Goal: Task Accomplishment & Management: Manage account settings

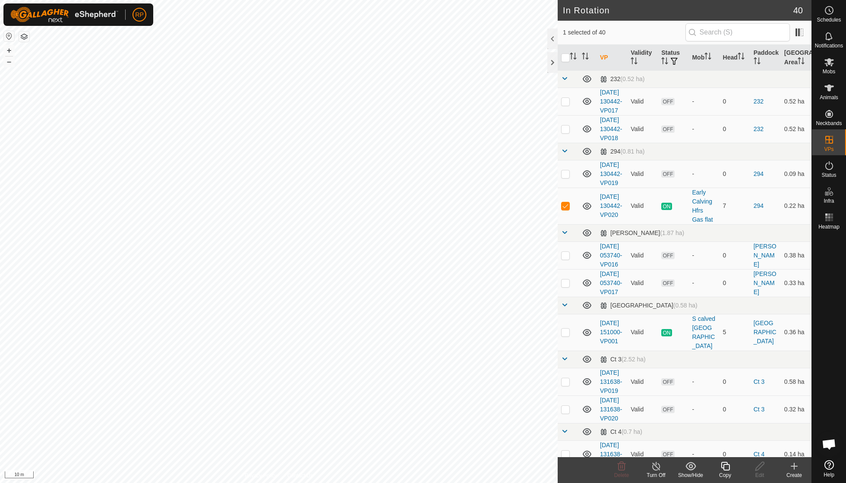
click at [724, 466] on icon at bounding box center [725, 466] width 11 height 10
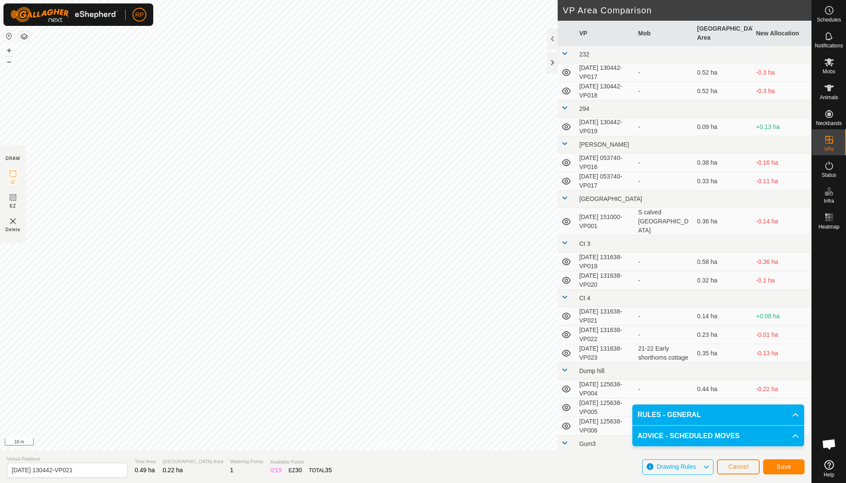
click at [776, 467] on span "Save" at bounding box center [783, 466] width 15 height 7
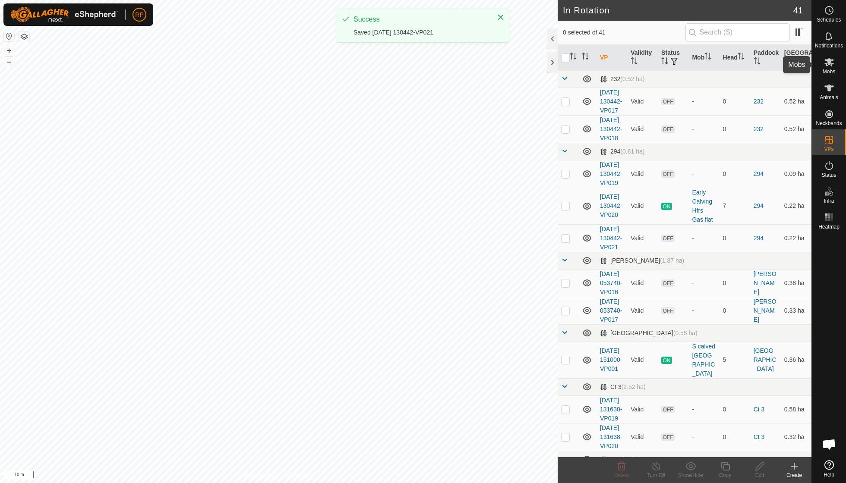
click at [826, 69] on span "Mobs" at bounding box center [829, 71] width 13 height 5
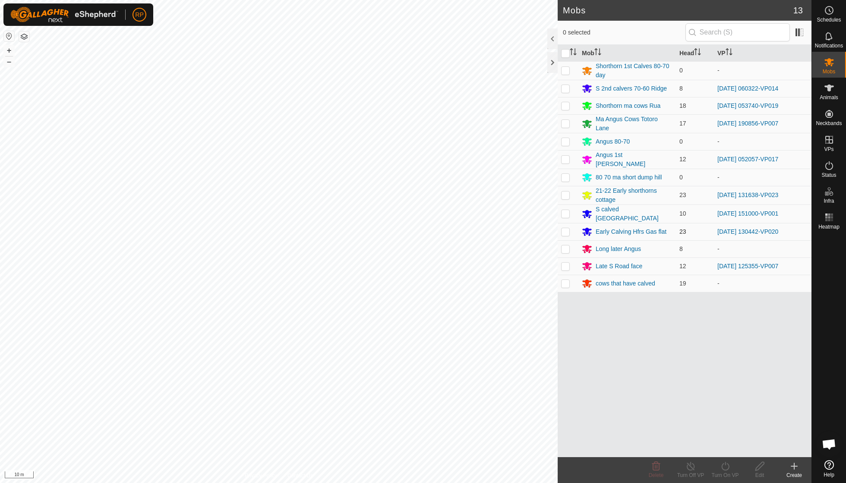
click at [567, 228] on p-checkbox at bounding box center [565, 231] width 9 height 7
checkbox input "true"
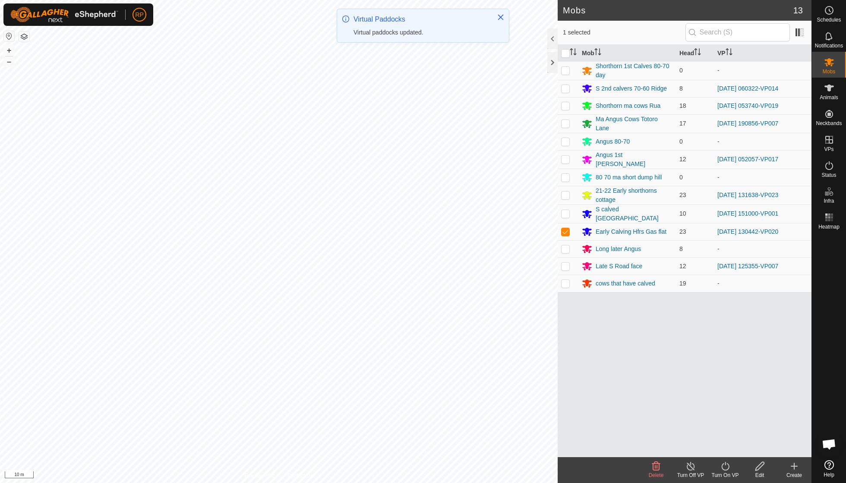
click at [722, 465] on icon at bounding box center [725, 466] width 11 height 10
click at [722, 449] on link "Now" at bounding box center [750, 446] width 85 height 17
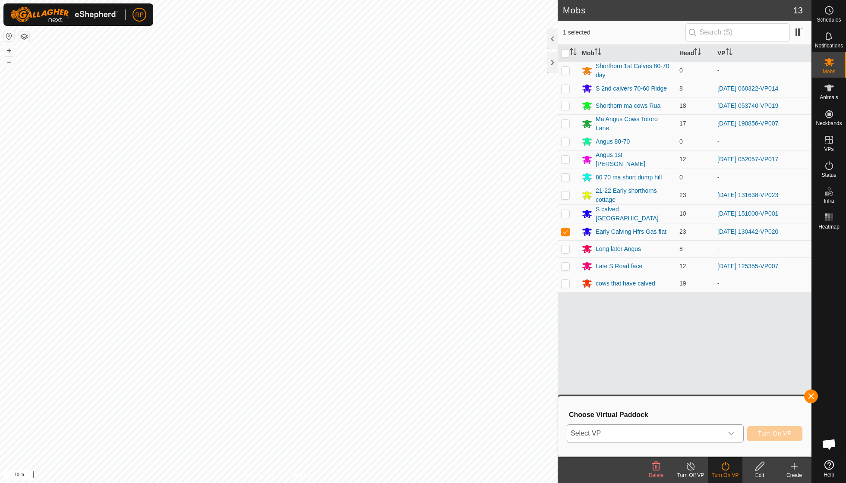
click at [730, 435] on icon "dropdown trigger" at bounding box center [731, 433] width 6 height 3
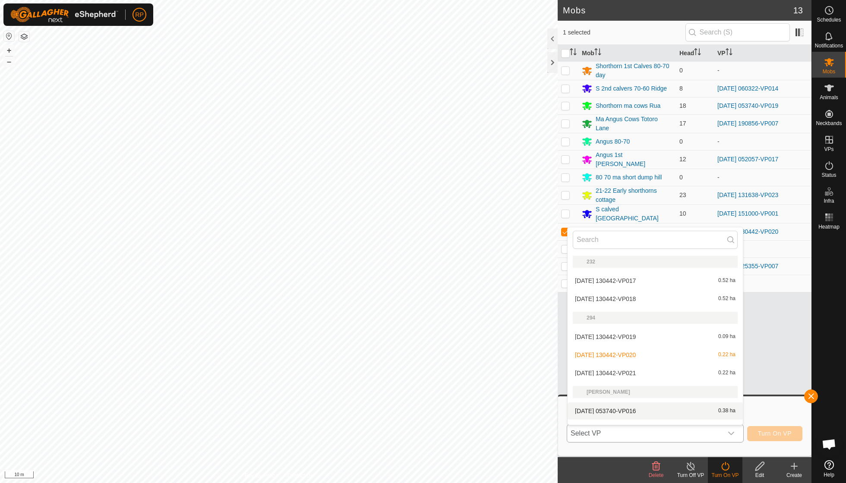
scroll to position [11, 0]
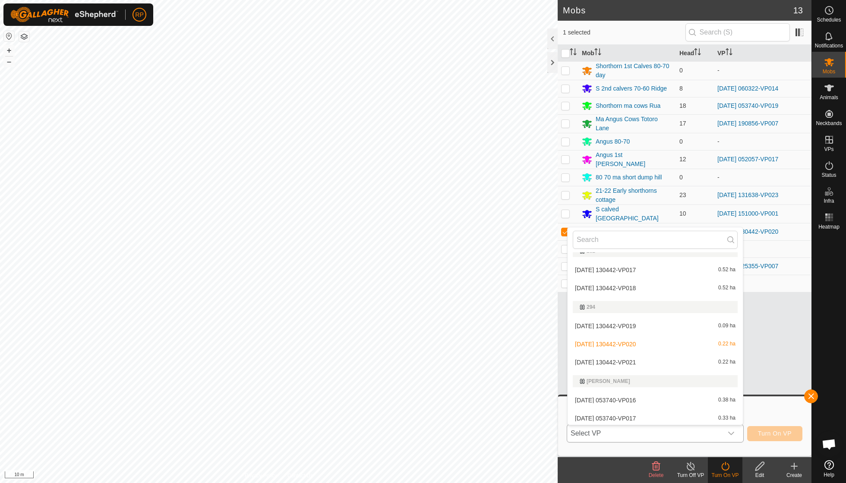
click at [637, 358] on li "[DATE] 130442-VP021 0.22 ha" at bounding box center [654, 362] width 175 height 17
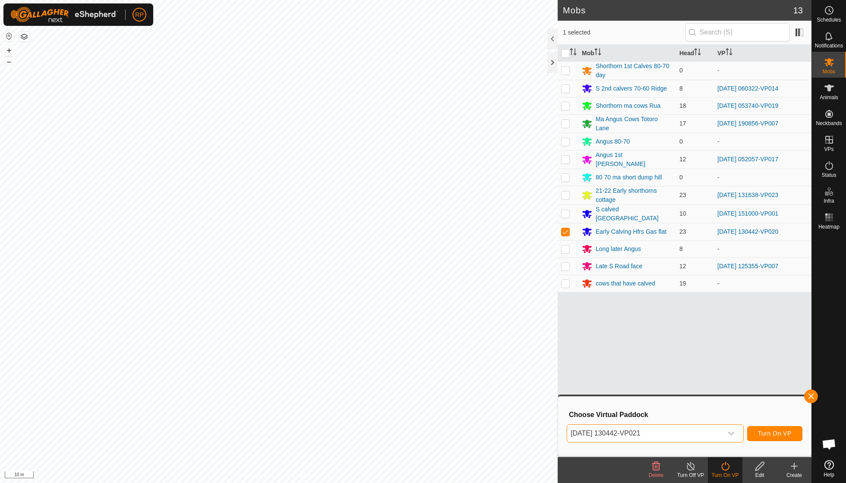
click at [770, 429] on button "Turn On VP" at bounding box center [774, 433] width 55 height 15
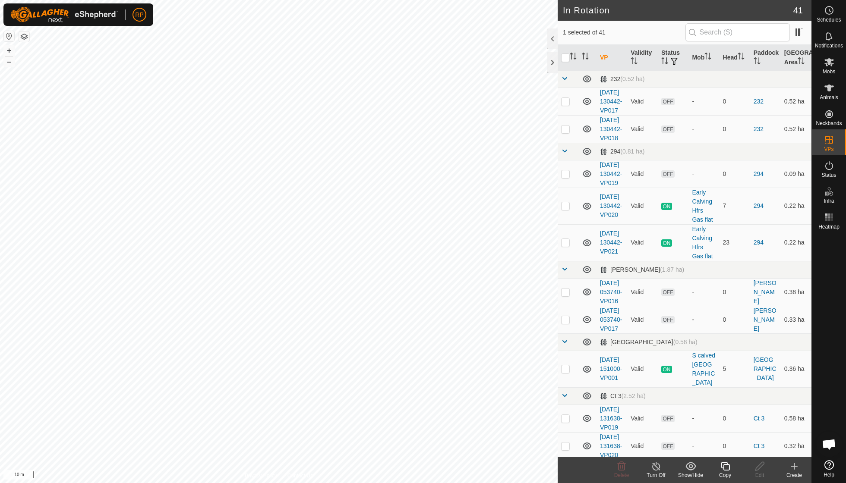
click at [727, 469] on icon at bounding box center [725, 466] width 11 height 10
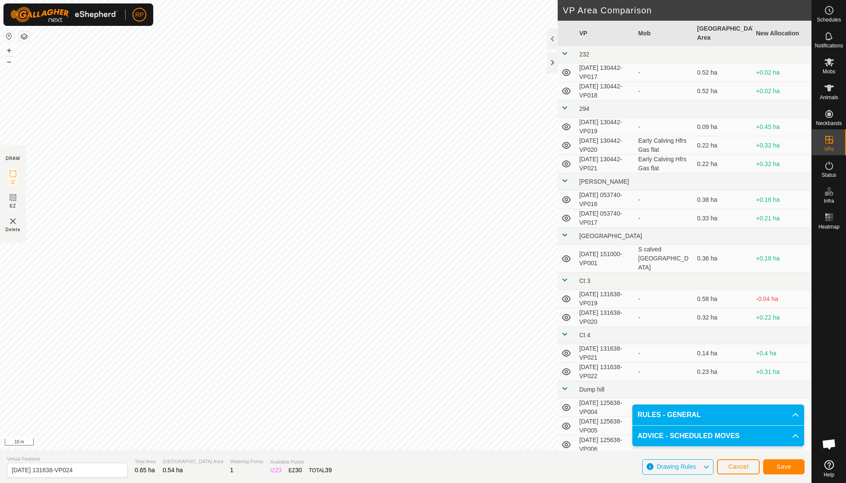
click at [781, 467] on span "Save" at bounding box center [783, 466] width 15 height 7
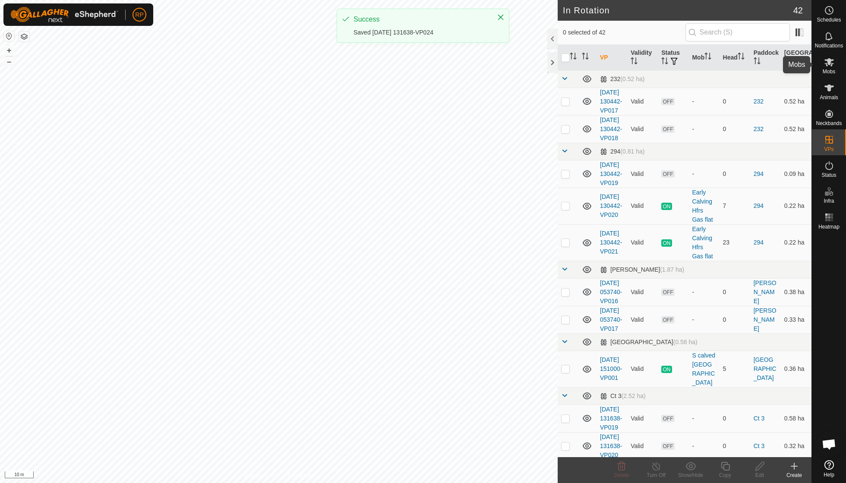
click at [829, 70] on span "Mobs" at bounding box center [829, 71] width 13 height 5
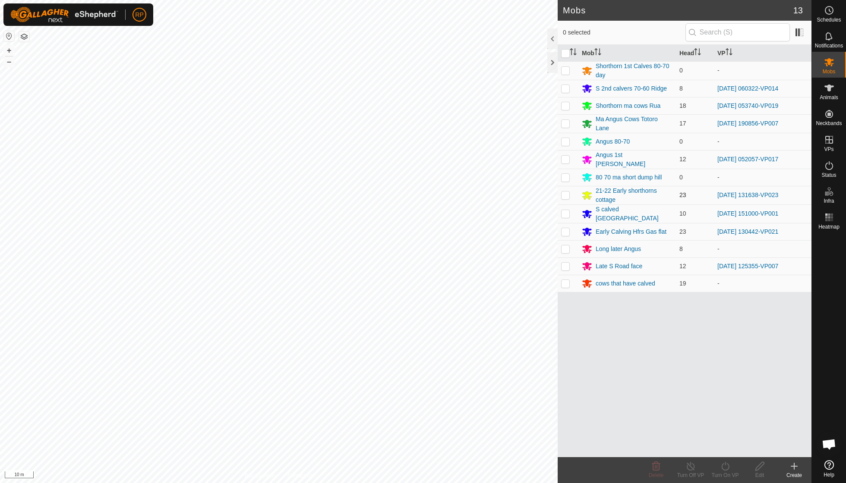
click at [567, 194] on p-checkbox at bounding box center [565, 195] width 9 height 7
checkbox input "true"
click at [724, 466] on icon at bounding box center [725, 466] width 11 height 10
click at [728, 449] on link "Now" at bounding box center [750, 446] width 85 height 17
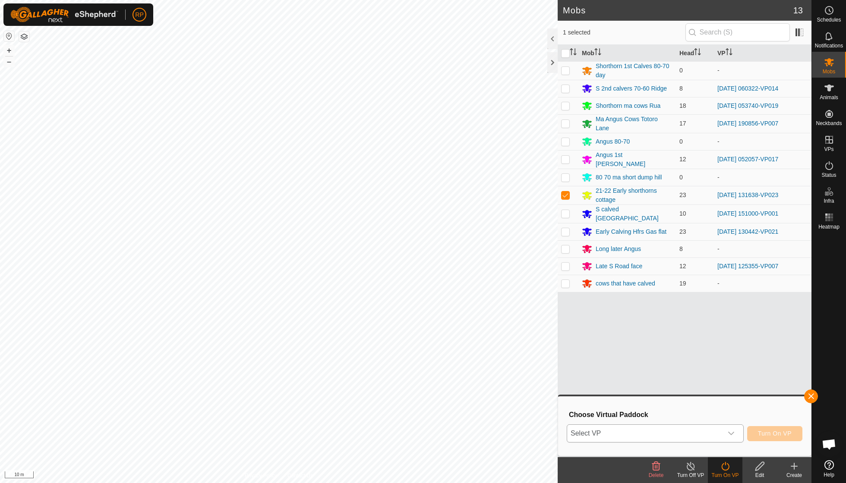
click at [732, 434] on icon "dropdown trigger" at bounding box center [731, 433] width 7 height 7
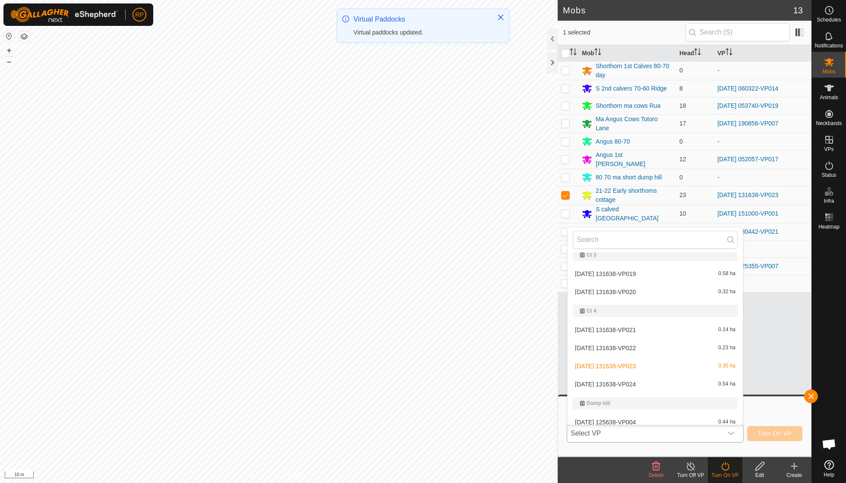
scroll to position [233, 0]
click at [646, 376] on li "[DATE] 131638-VP024 0.54 ha" at bounding box center [654, 382] width 175 height 17
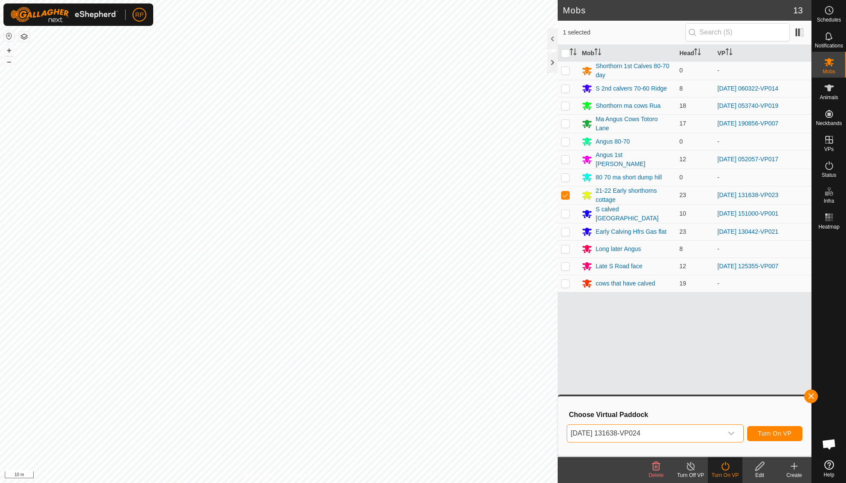
click at [757, 432] on button "Turn On VP" at bounding box center [774, 433] width 55 height 15
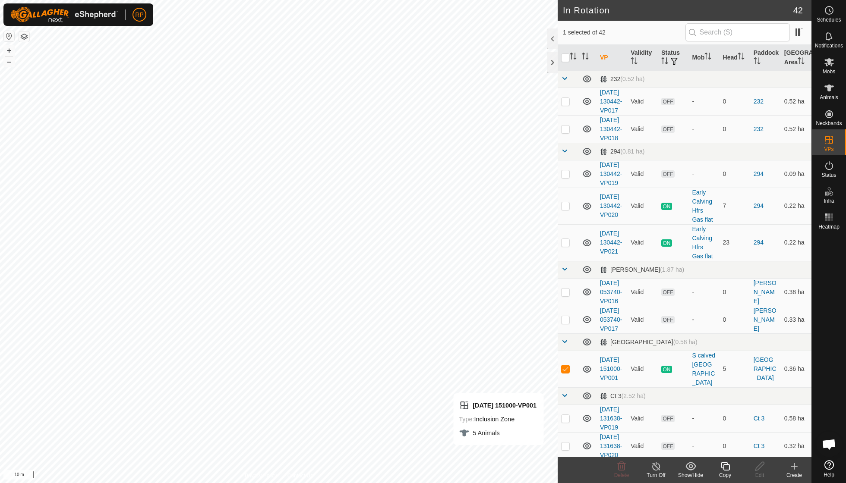
click at [722, 467] on icon at bounding box center [725, 466] width 11 height 10
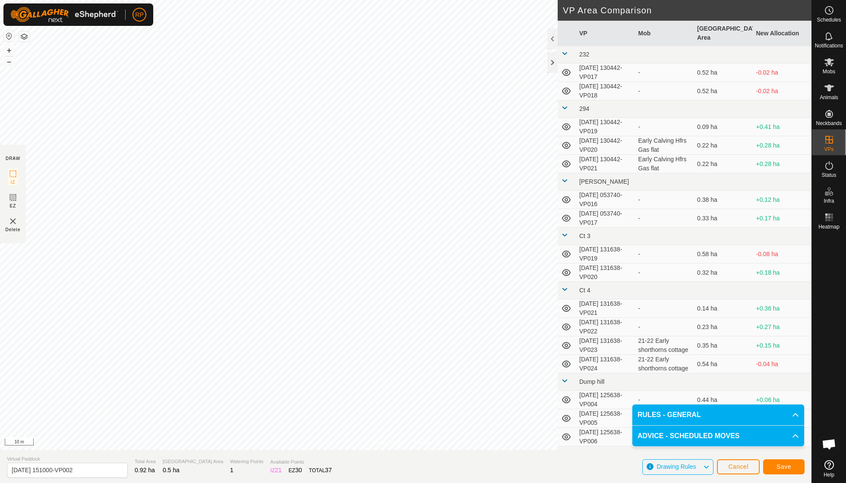
click at [782, 470] on button "Save" at bounding box center [783, 467] width 41 height 15
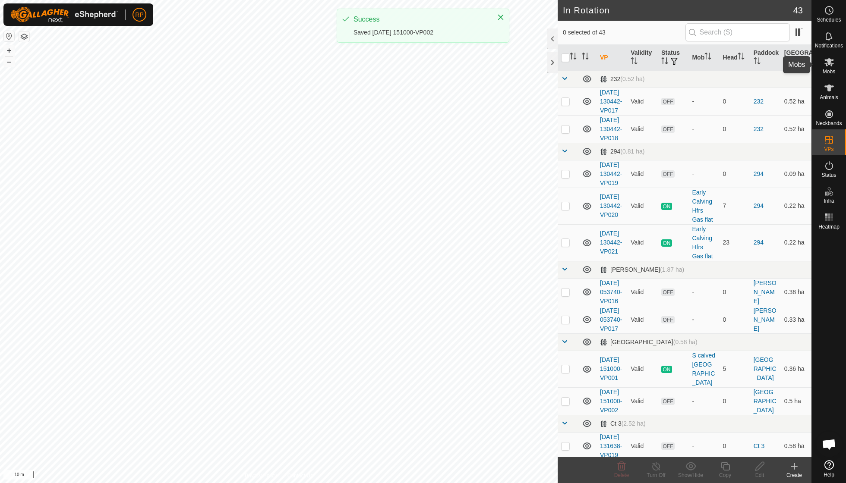
click at [828, 71] on span "Mobs" at bounding box center [829, 71] width 13 height 5
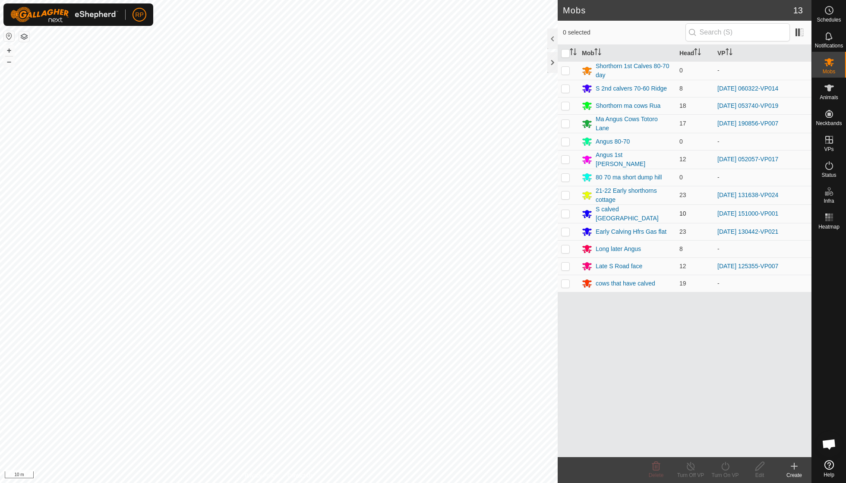
click at [567, 210] on p-checkbox at bounding box center [565, 213] width 9 height 7
checkbox input "true"
click at [722, 470] on icon at bounding box center [725, 466] width 11 height 10
click at [725, 448] on link "Now" at bounding box center [750, 446] width 85 height 17
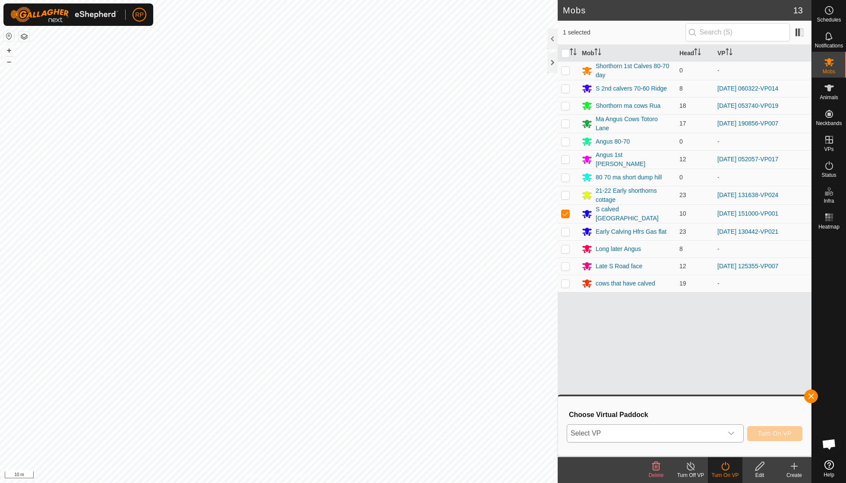
click at [734, 434] on icon "dropdown trigger" at bounding box center [731, 433] width 7 height 7
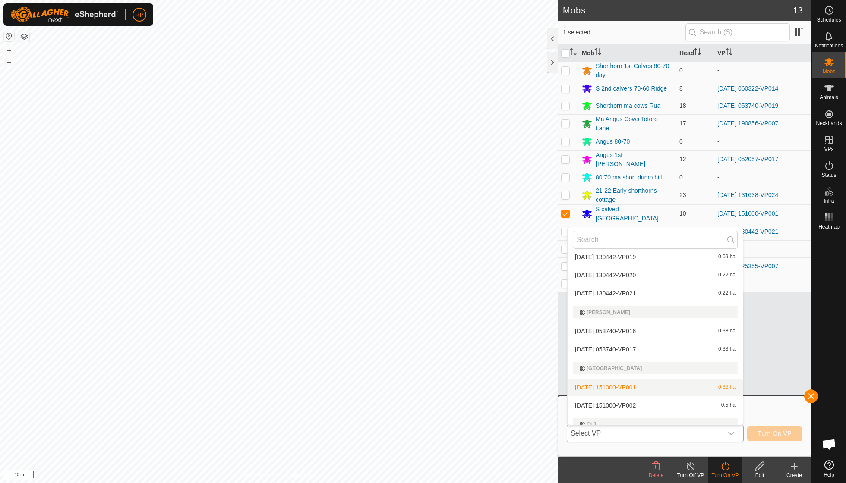
scroll to position [85, 0]
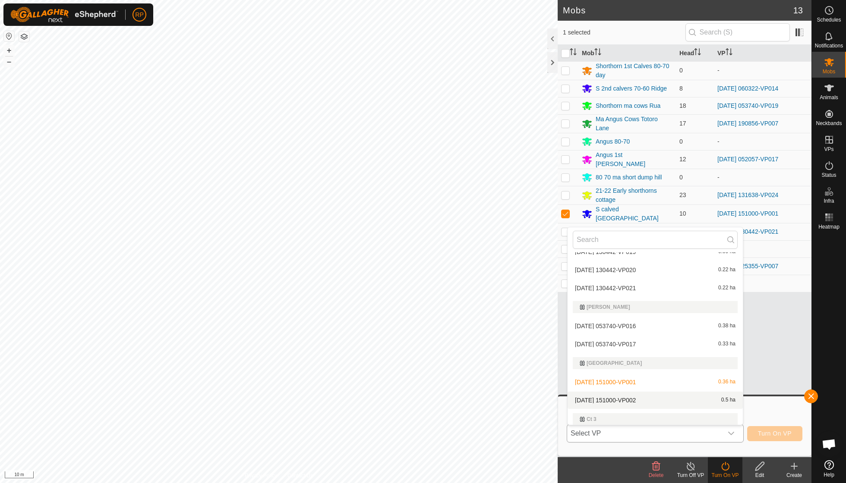
click at [654, 398] on li "[DATE] 151000-VP002 0.5 ha" at bounding box center [654, 400] width 175 height 17
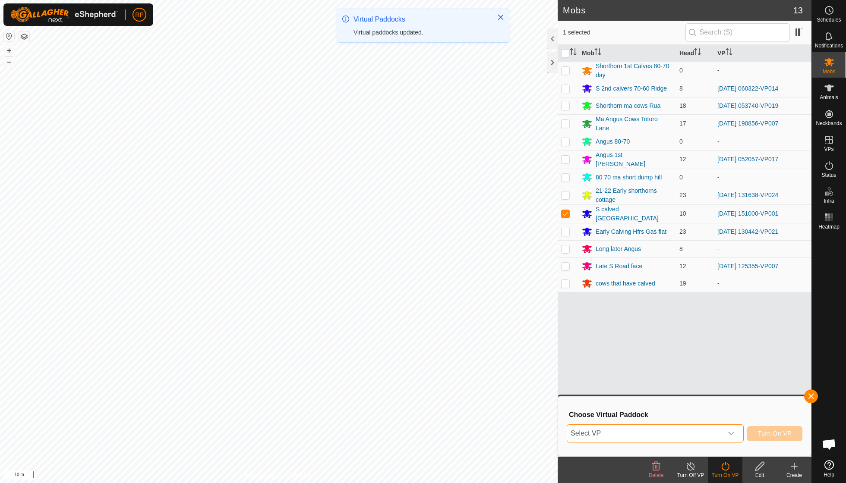
click at [731, 437] on icon "dropdown trigger" at bounding box center [731, 433] width 7 height 7
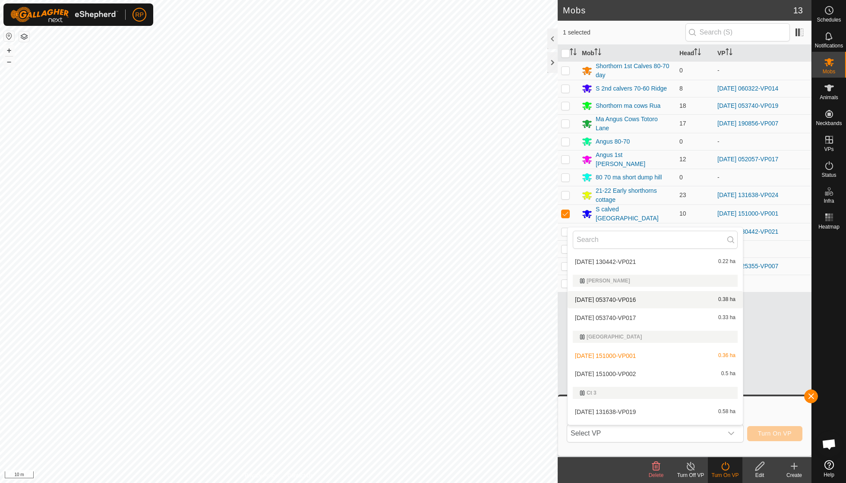
scroll to position [116, 0]
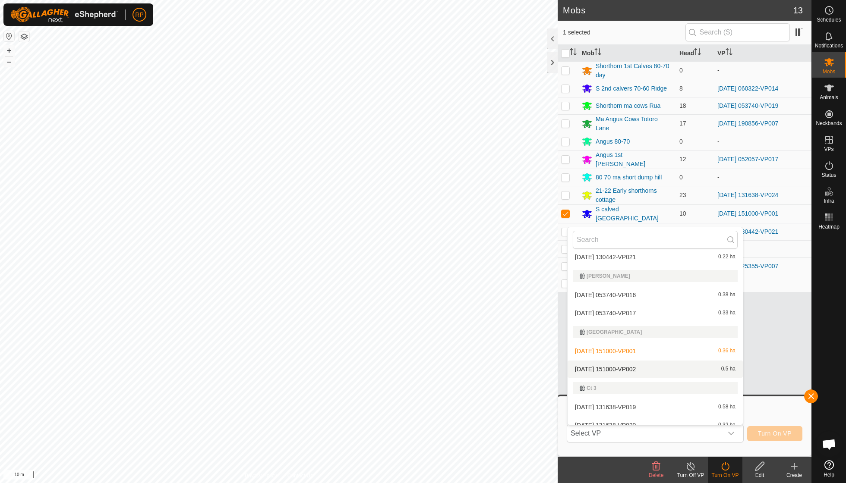
click at [634, 369] on li "[DATE] 151000-VP002 0.5 ha" at bounding box center [654, 369] width 175 height 17
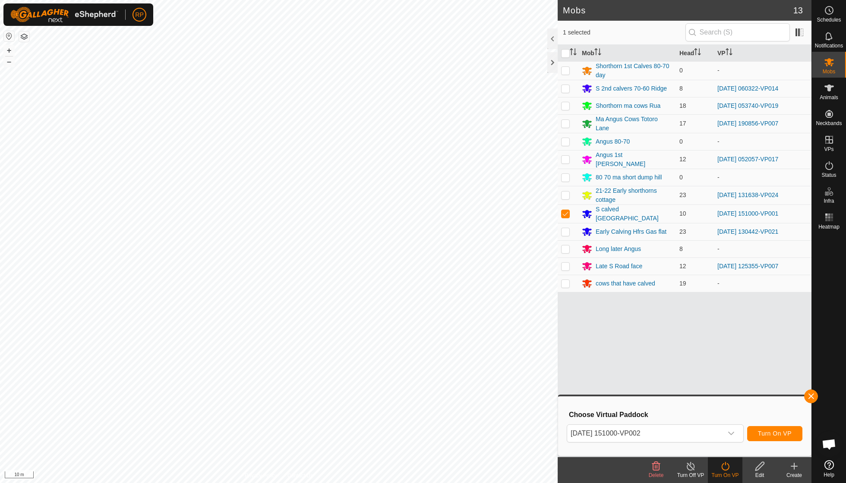
click at [781, 430] on span "Turn On VP" at bounding box center [775, 433] width 34 height 7
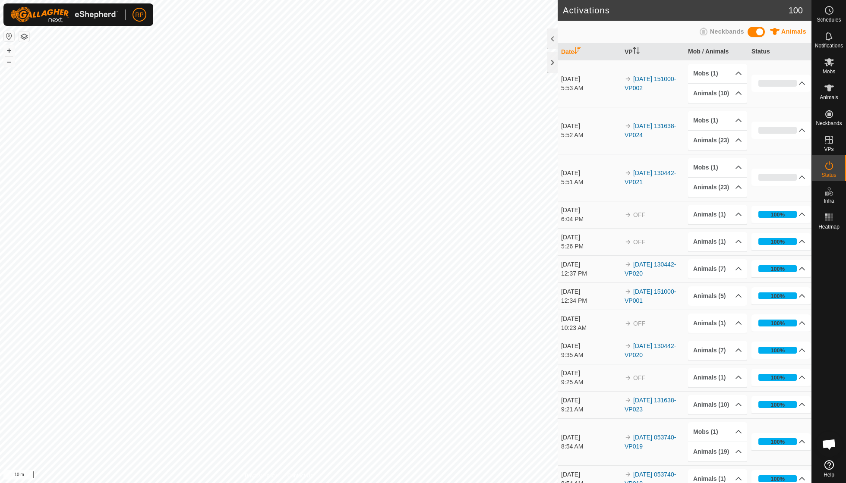
click at [283, 473] on div "Privacy Policy Contact Us Type: Inclusion Zone undefined Animal + – ⇧ i 10 m" at bounding box center [279, 241] width 558 height 483
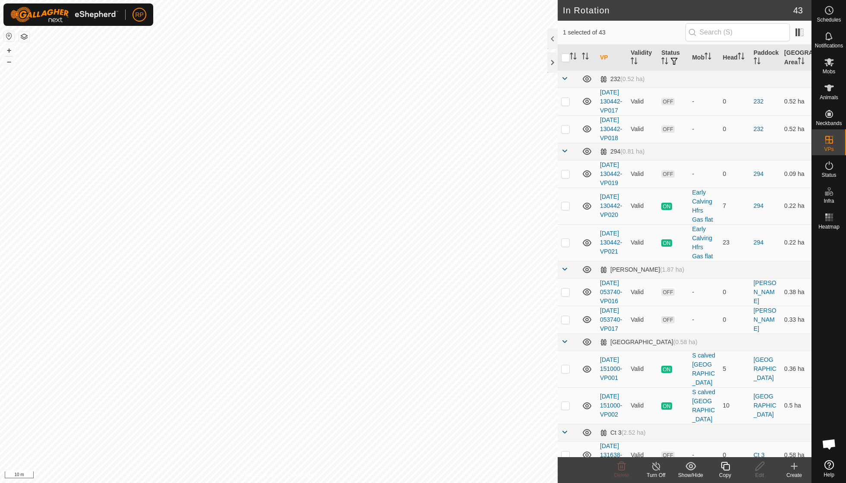
click at [727, 468] on icon at bounding box center [725, 466] width 11 height 10
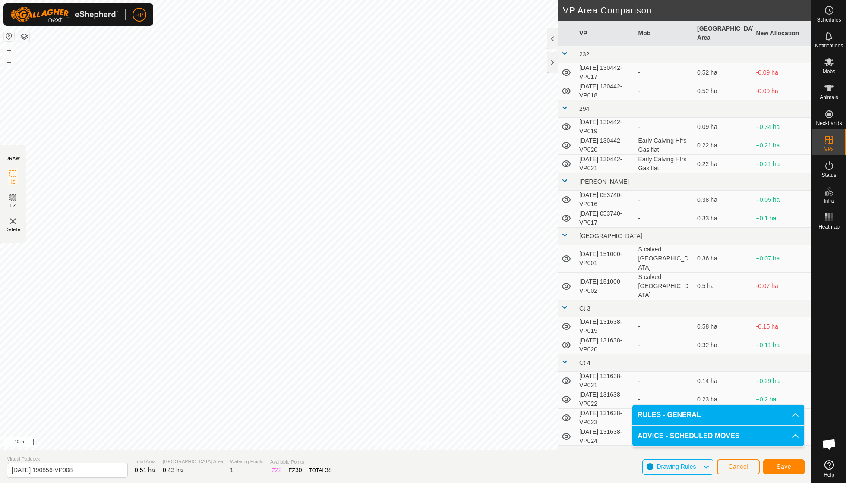
click at [786, 465] on span "Save" at bounding box center [783, 466] width 15 height 7
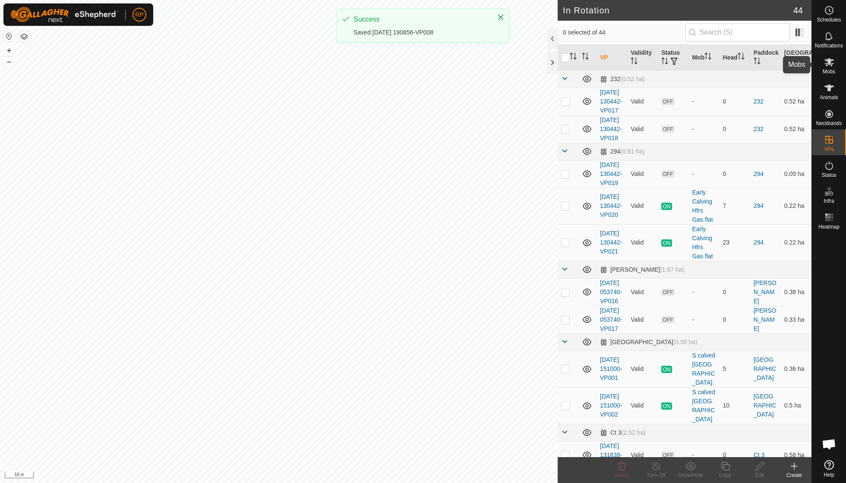
click at [827, 67] on es-mob-svg-icon at bounding box center [829, 62] width 16 height 14
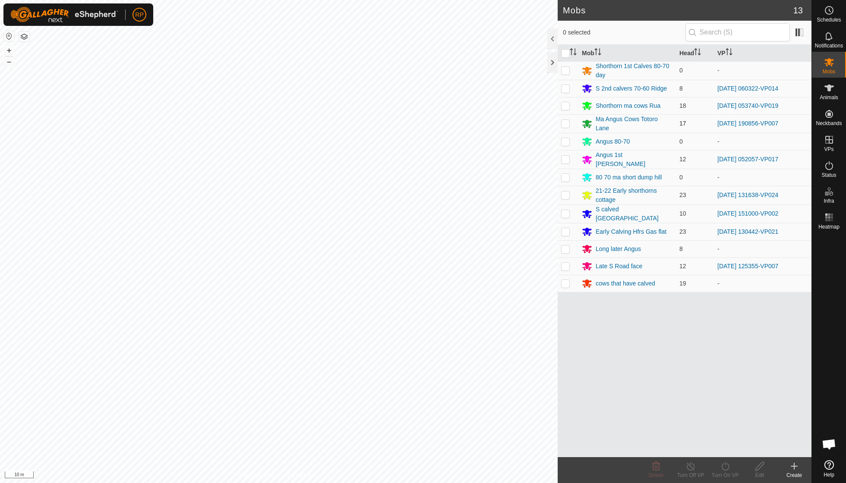
click at [564, 122] on p-checkbox at bounding box center [565, 123] width 9 height 7
checkbox input "true"
click at [722, 465] on icon at bounding box center [725, 466] width 8 height 9
click at [722, 448] on link "Now" at bounding box center [750, 446] width 85 height 17
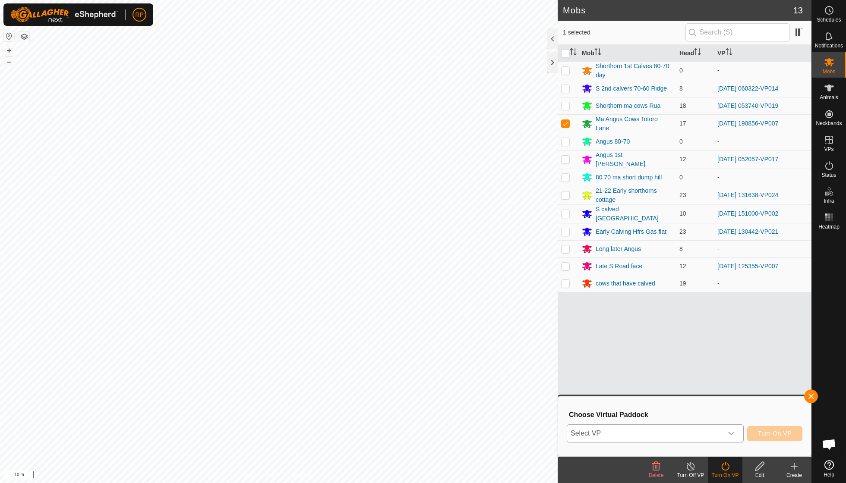
click at [731, 434] on icon "dropdown trigger" at bounding box center [731, 433] width 7 height 7
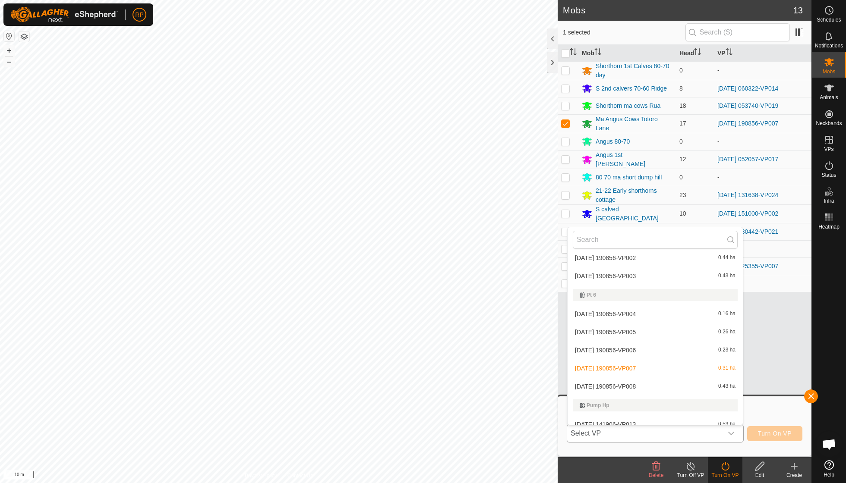
scroll to position [619, 0]
click at [639, 378] on li "[DATE] 190856-VP008 0.43 ha" at bounding box center [654, 386] width 175 height 17
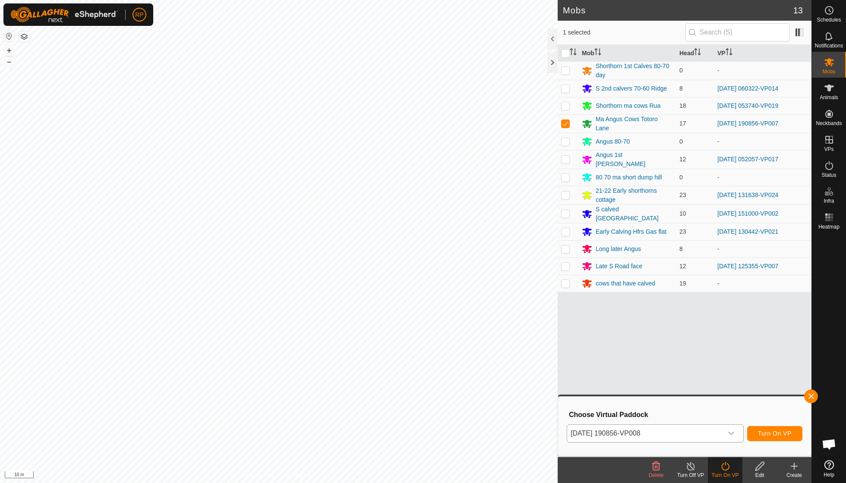
click at [768, 431] on span "Turn On VP" at bounding box center [775, 433] width 34 height 7
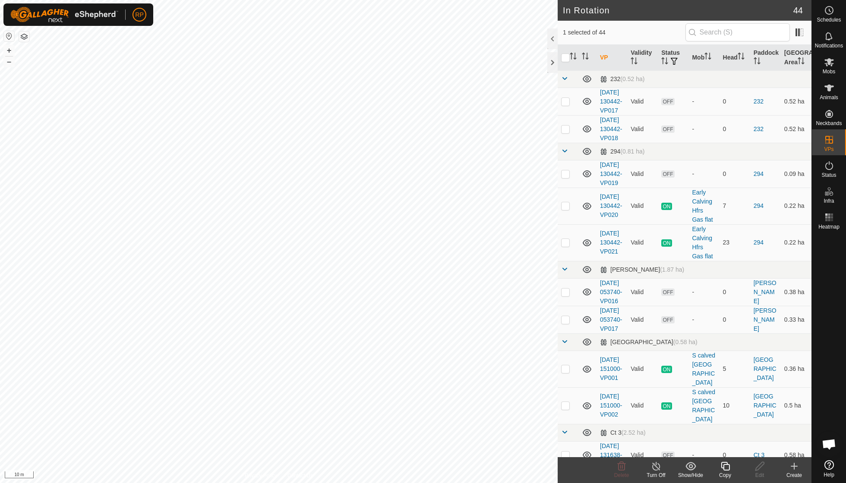
click at [725, 470] on icon at bounding box center [725, 466] width 9 height 9
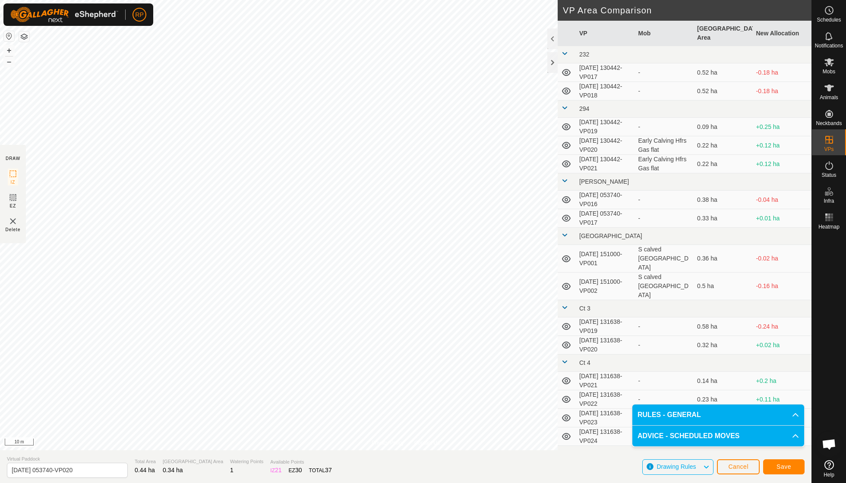
click at [779, 465] on span "Save" at bounding box center [783, 466] width 15 height 7
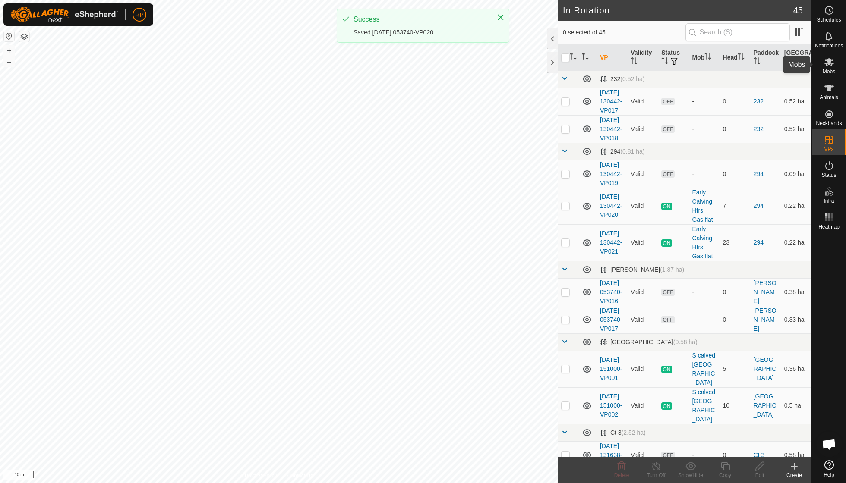
click at [827, 68] on es-mob-svg-icon at bounding box center [829, 62] width 16 height 14
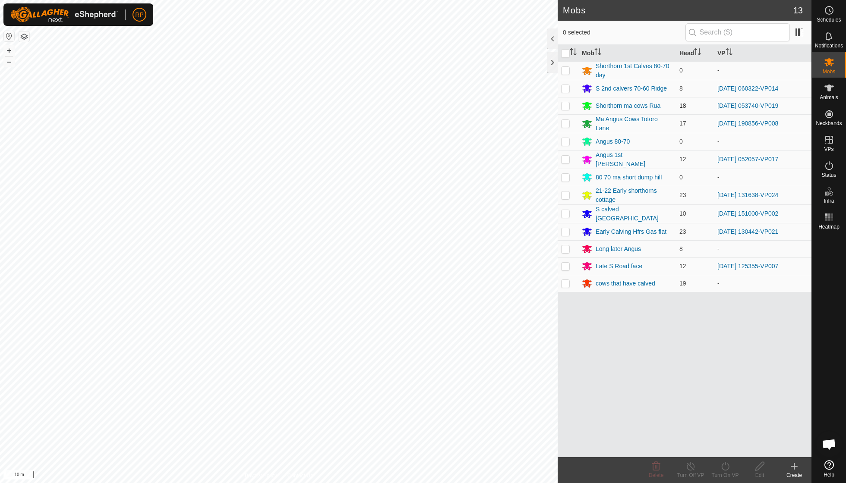
click at [567, 102] on p-checkbox at bounding box center [565, 105] width 9 height 7
checkbox input "true"
click at [724, 468] on icon at bounding box center [725, 466] width 11 height 10
click at [728, 447] on link "Now" at bounding box center [750, 446] width 85 height 17
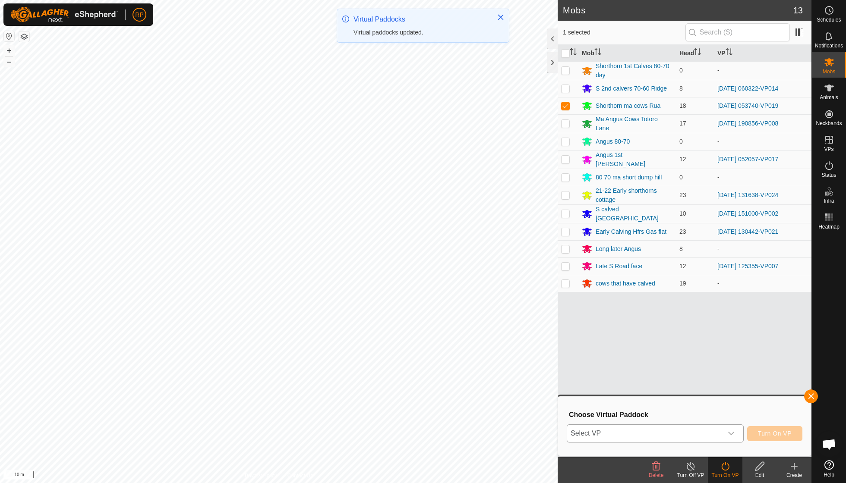
click at [732, 432] on icon "dropdown trigger" at bounding box center [731, 433] width 7 height 7
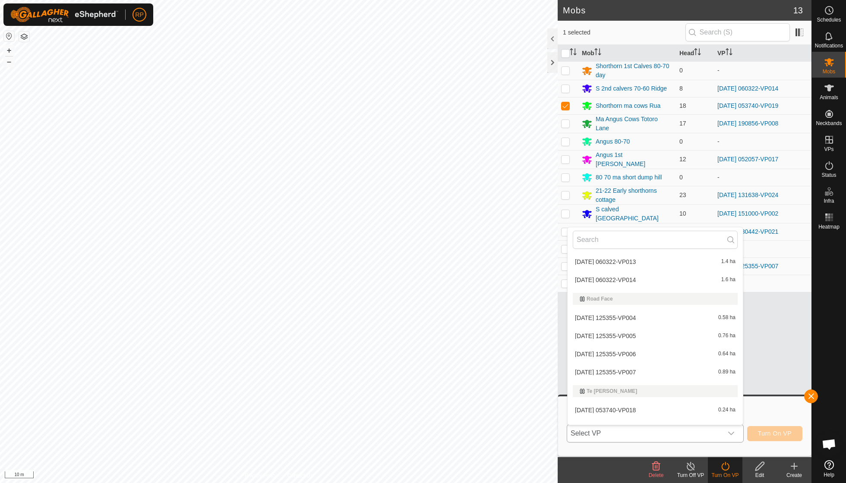
scroll to position [927, 0]
click at [646, 421] on li "[DATE] 053740-VP020 0.34 ha" at bounding box center [654, 429] width 175 height 17
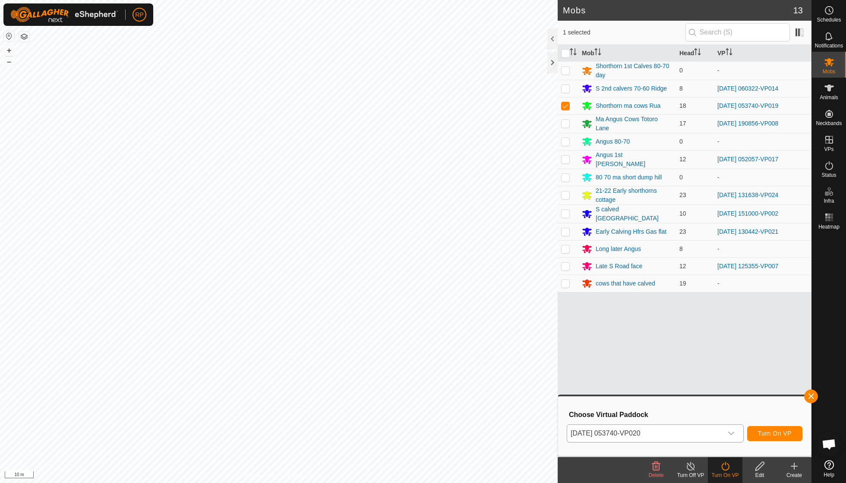
click at [768, 432] on span "Turn On VP" at bounding box center [775, 433] width 34 height 7
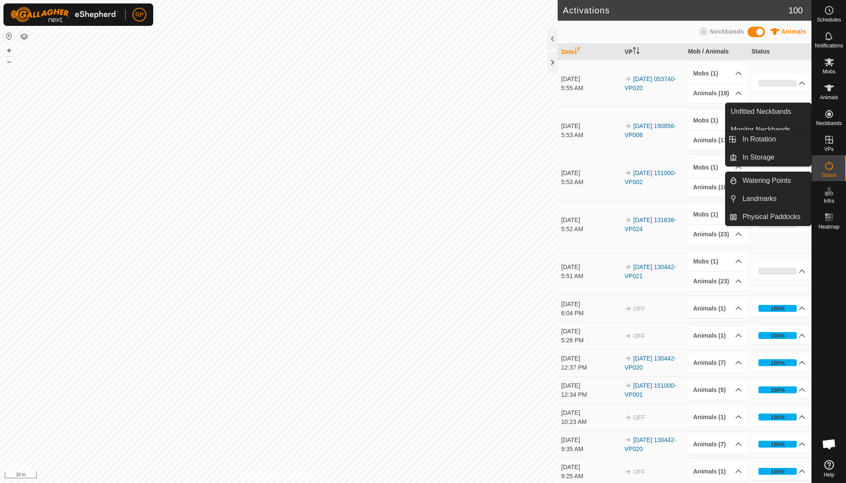
click at [829, 148] on span "VPs" at bounding box center [828, 149] width 9 height 5
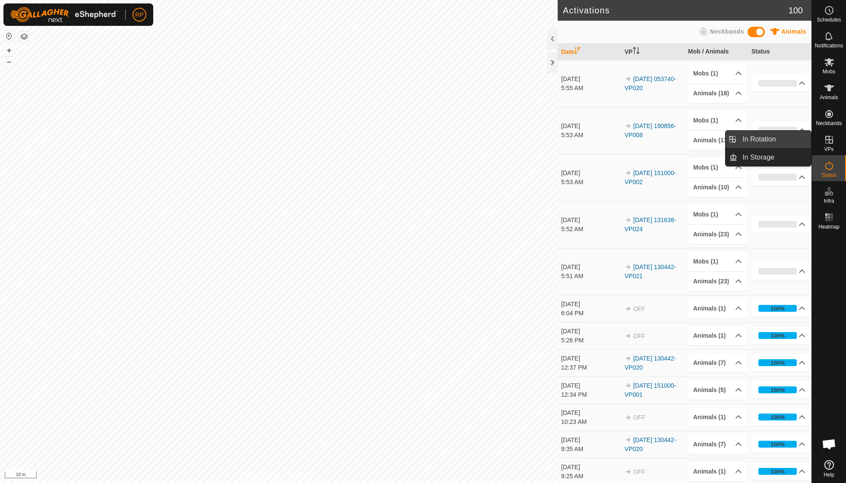
click at [776, 140] on link "In Rotation" at bounding box center [774, 139] width 74 height 17
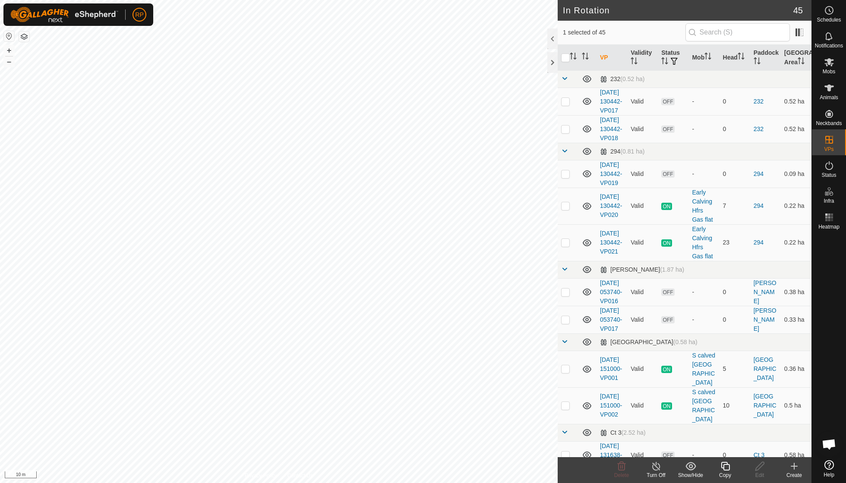
click at [792, 467] on icon at bounding box center [794, 467] width 6 height 0
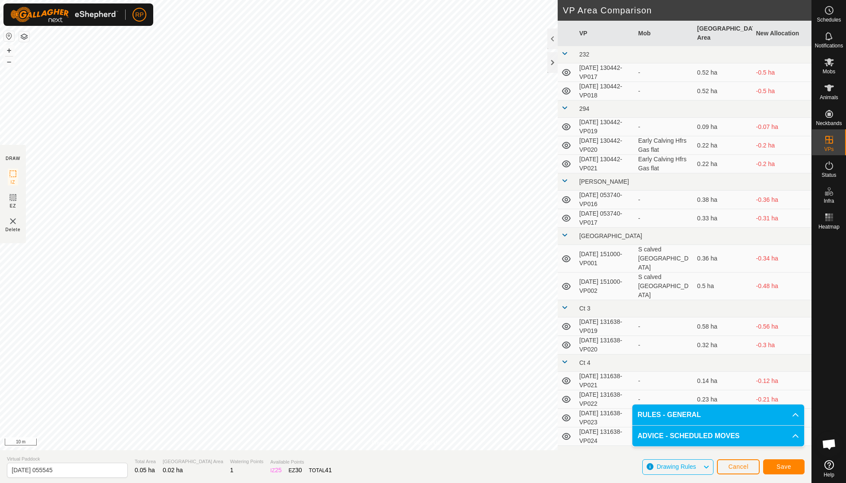
click at [780, 469] on span "Save" at bounding box center [783, 466] width 15 height 7
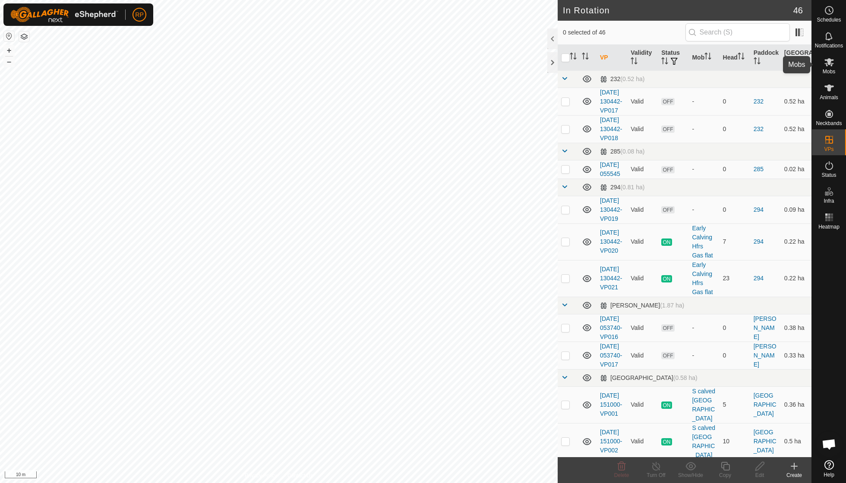
click at [827, 70] on span "Mobs" at bounding box center [829, 71] width 13 height 5
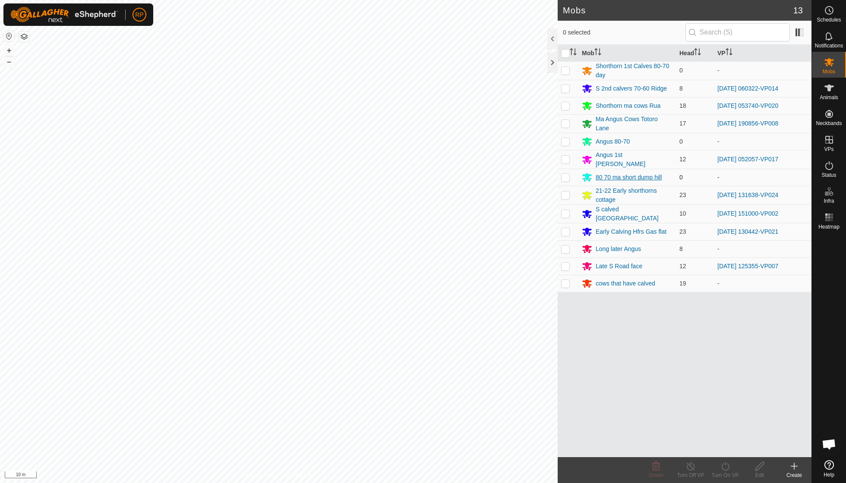
click at [602, 173] on div "80 70 ma short dump hill" at bounding box center [629, 177] width 66 height 9
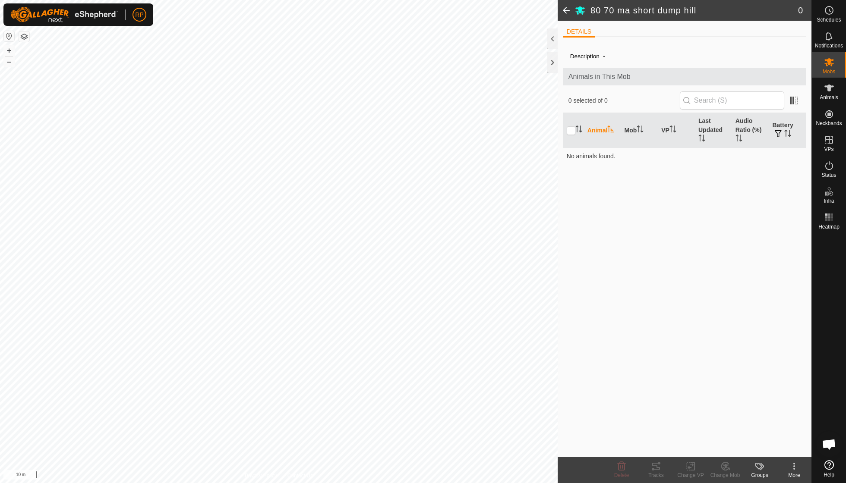
click at [791, 467] on icon at bounding box center [794, 466] width 10 height 10
click at [774, 448] on link "Edit Mob Detail" at bounding box center [767, 446] width 85 height 17
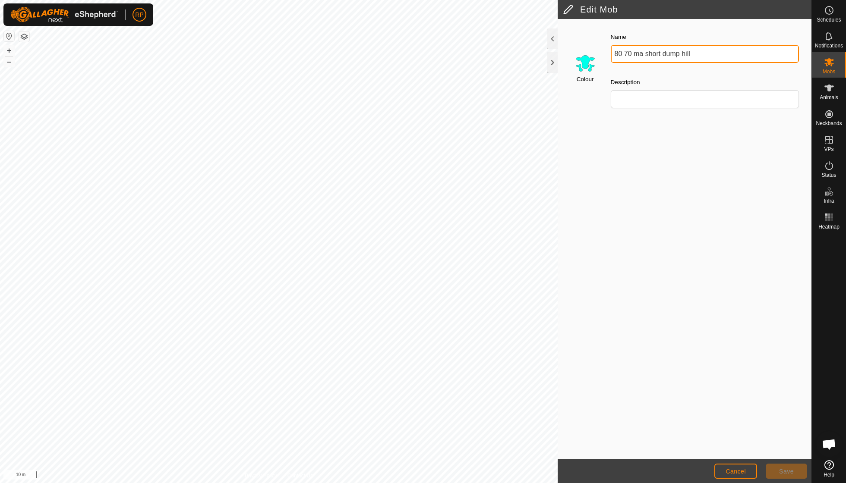
click at [706, 59] on input "80 70 ma short dump hill" at bounding box center [705, 54] width 189 height 18
type input "8"
type input "cow at yards"
click at [784, 468] on span "Save" at bounding box center [786, 471] width 15 height 7
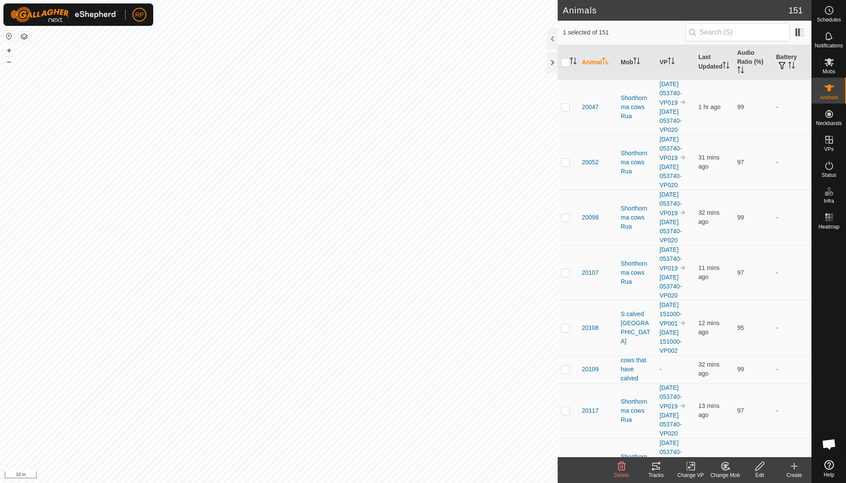
click at [722, 465] on icon at bounding box center [725, 466] width 11 height 10
click at [732, 427] on link "Choose Mob..." at bounding box center [750, 428] width 85 height 17
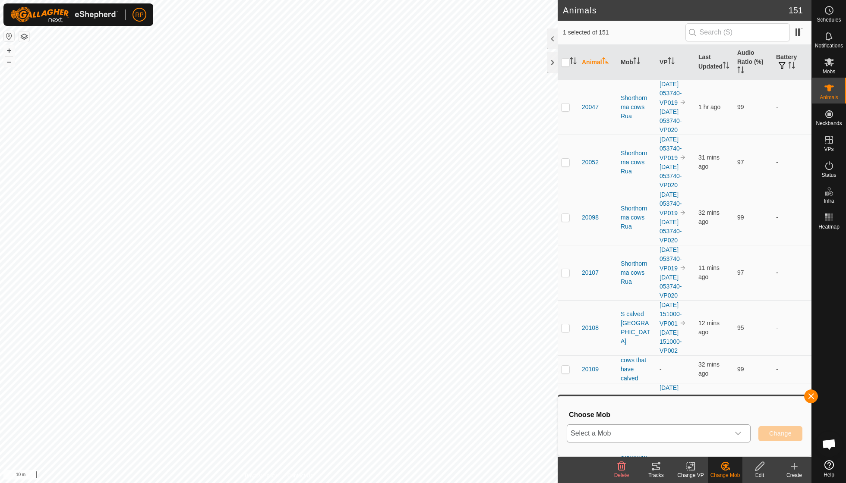
click at [739, 435] on icon "dropdown trigger" at bounding box center [738, 433] width 7 height 7
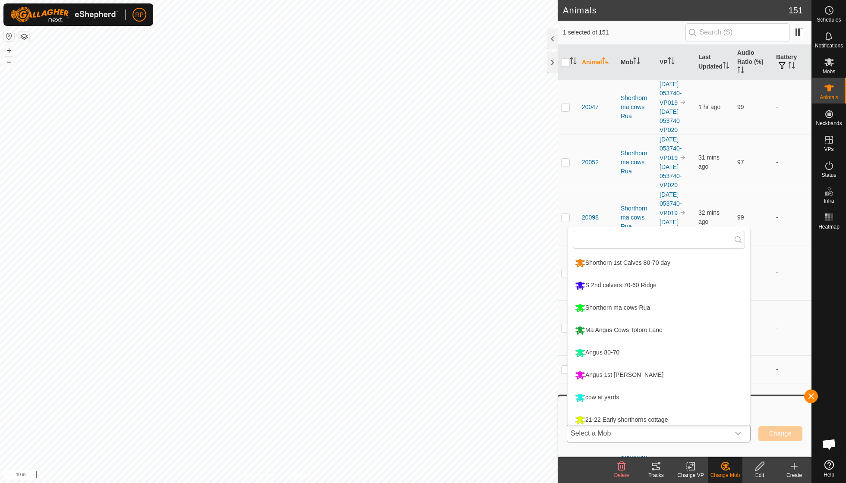
scroll to position [6, 0]
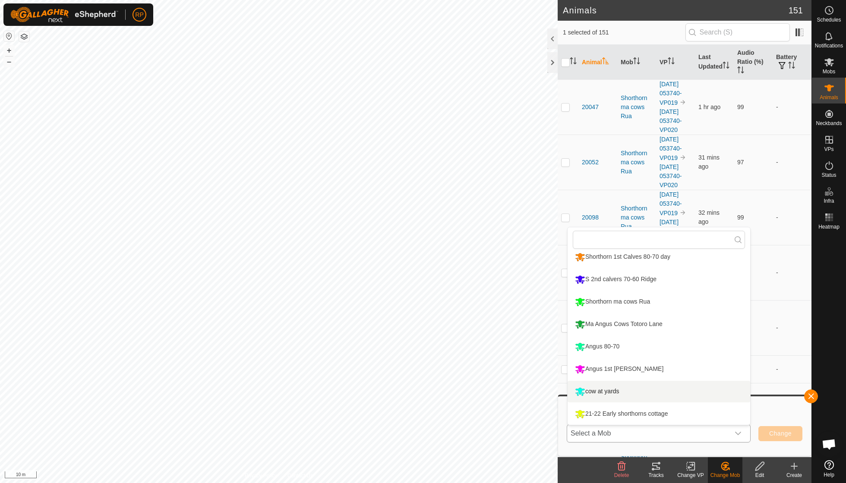
click at [615, 393] on li "cow at yards" at bounding box center [658, 392] width 183 height 22
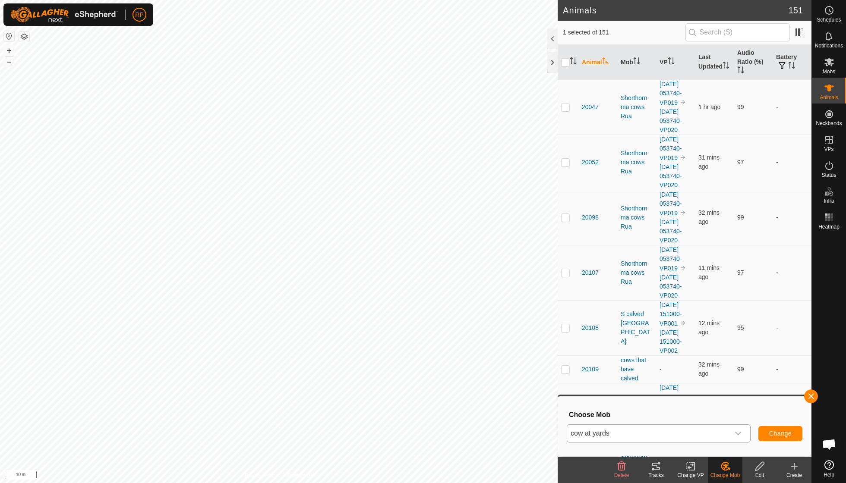
click at [776, 428] on button "Change" at bounding box center [780, 433] width 44 height 15
checkbox input "false"
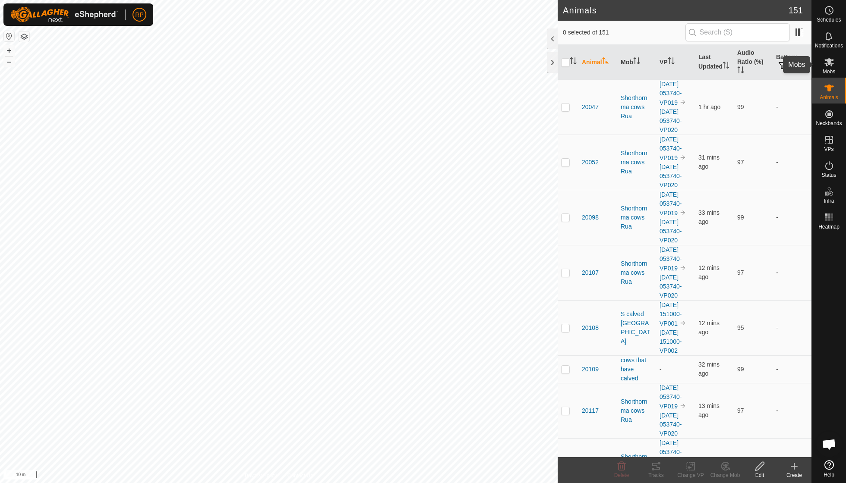
click at [827, 68] on es-mob-svg-icon at bounding box center [829, 62] width 16 height 14
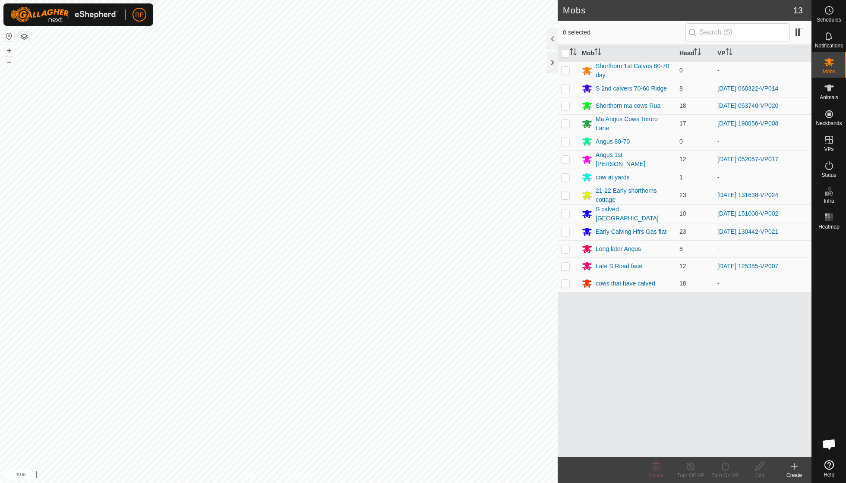
click at [565, 174] on p-checkbox at bounding box center [565, 177] width 9 height 7
checkbox input "true"
click at [723, 467] on icon at bounding box center [725, 466] width 11 height 10
click at [726, 448] on link "Now" at bounding box center [750, 446] width 85 height 17
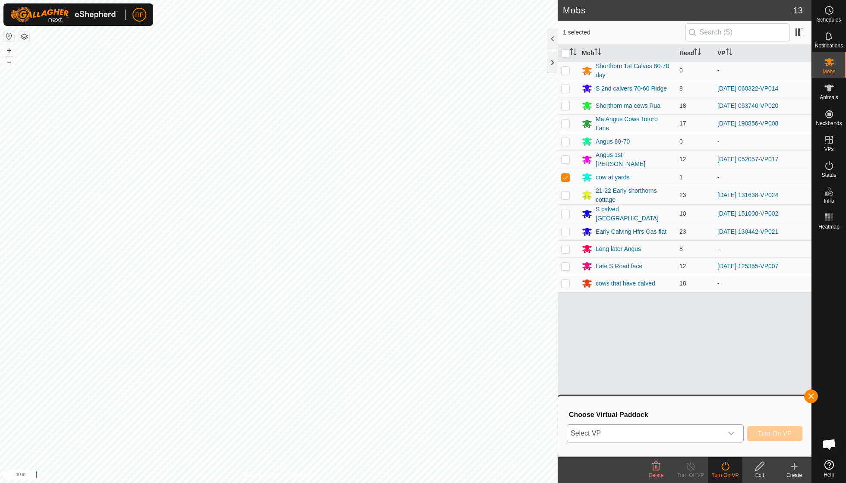
click at [732, 432] on icon "dropdown trigger" at bounding box center [731, 433] width 7 height 7
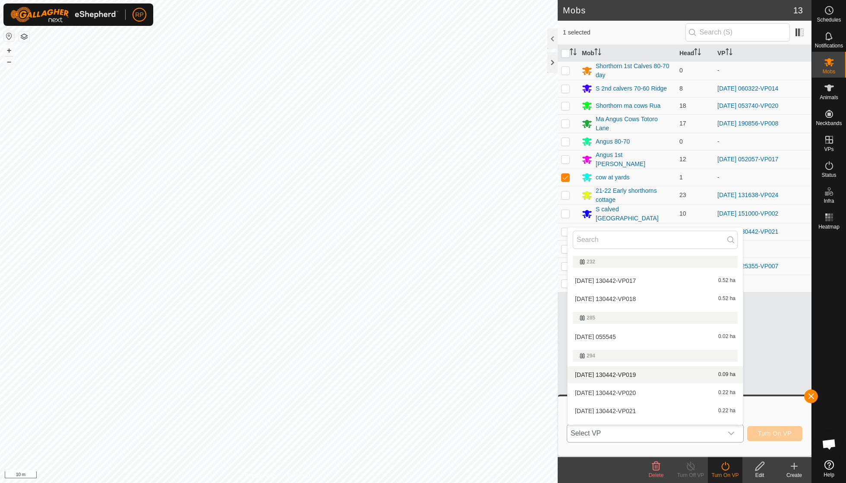
scroll to position [5, 0]
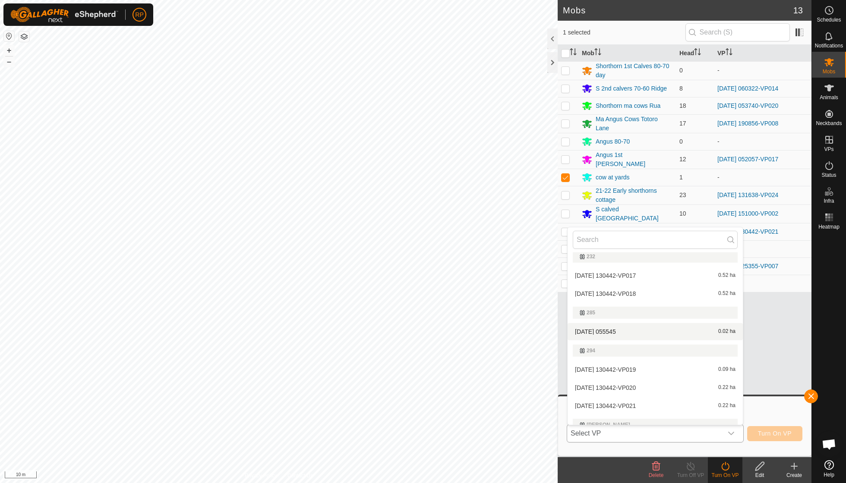
click at [626, 332] on li "[DATE] 055545 0.02 ha" at bounding box center [654, 331] width 175 height 17
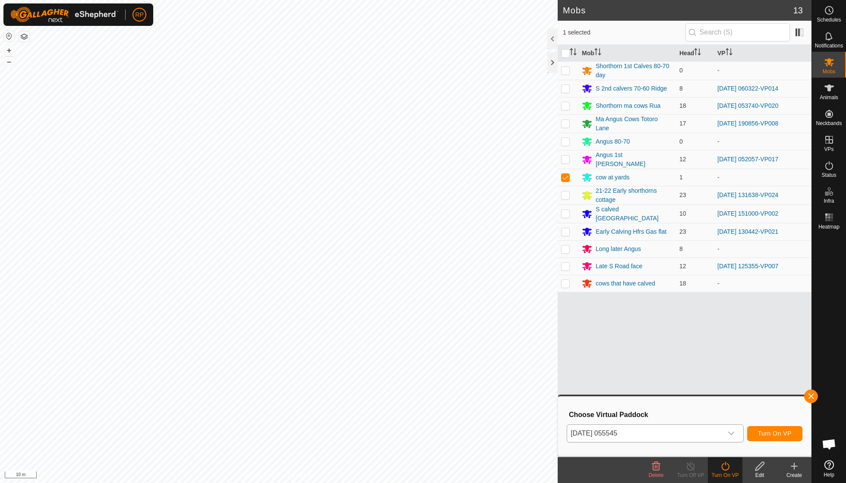
click at [767, 430] on button "Turn On VP" at bounding box center [774, 433] width 55 height 15
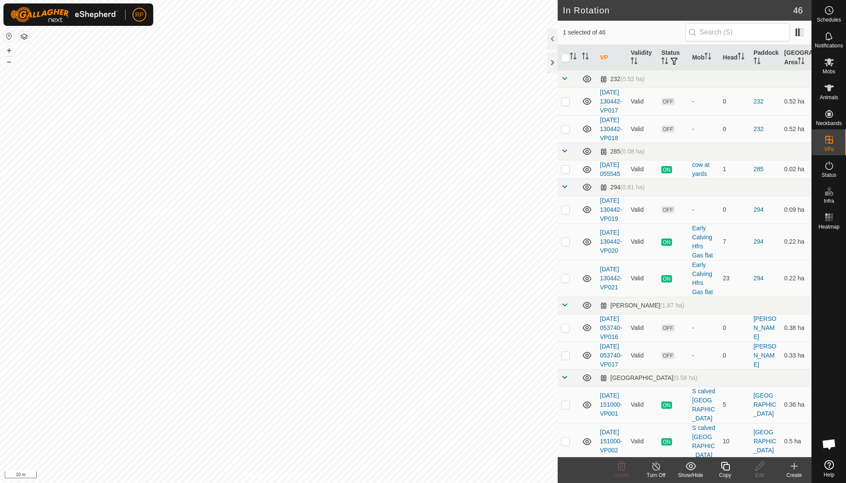
click at [723, 472] on div "Copy" at bounding box center [725, 476] width 35 height 8
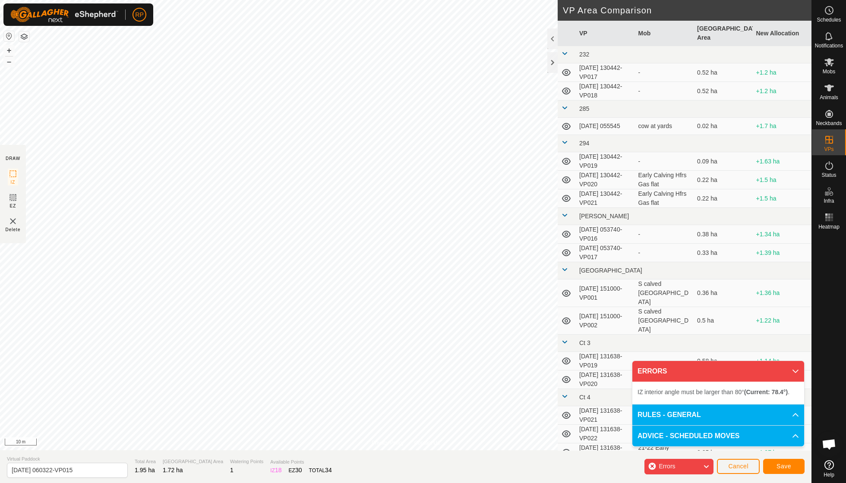
click at [277, 463] on div "Privacy Policy Contact Us Type: Inclusion Zone undefined Animal + – ⇧ i 10 m DR…" at bounding box center [405, 241] width 811 height 483
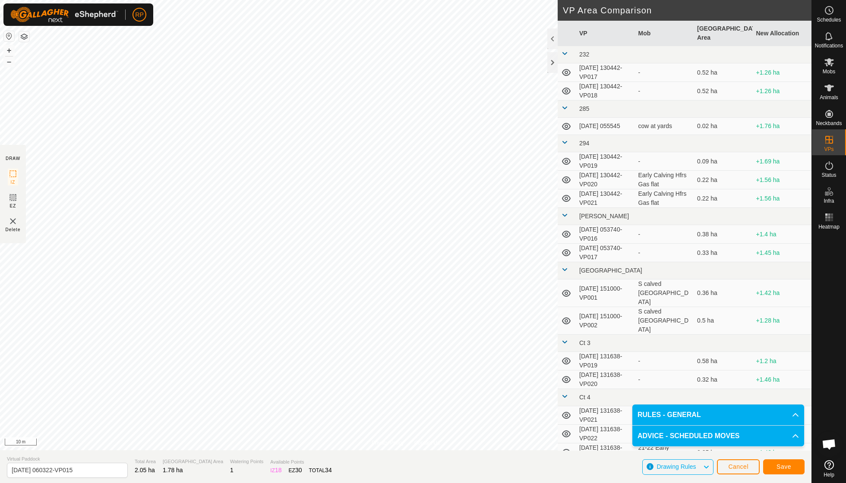
click at [785, 467] on span "Save" at bounding box center [783, 466] width 15 height 7
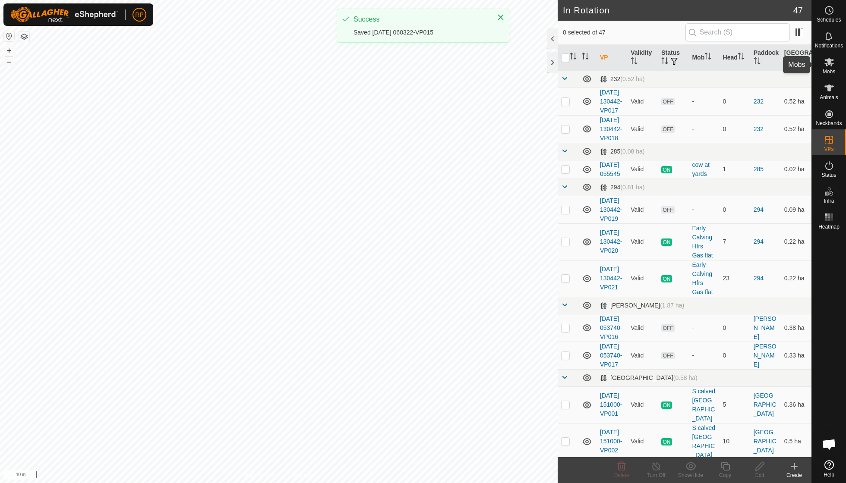
click at [835, 65] on es-mob-svg-icon at bounding box center [829, 62] width 16 height 14
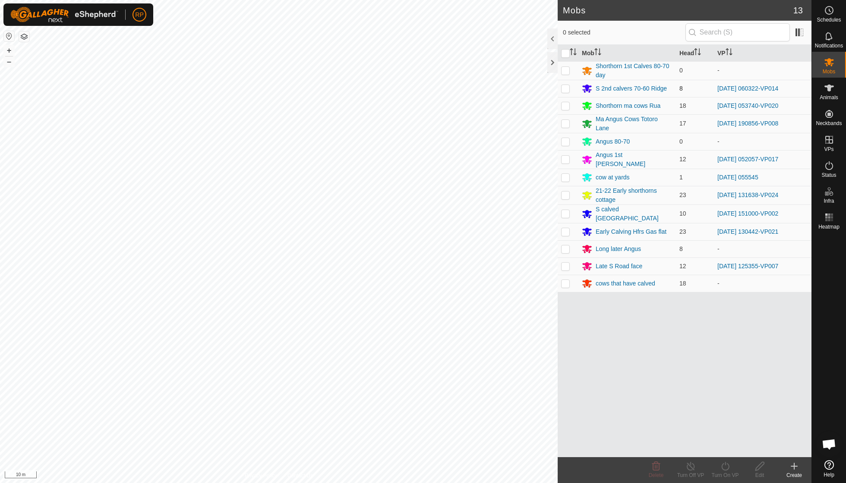
click at [564, 86] on p-checkbox at bounding box center [565, 88] width 9 height 7
checkbox input "true"
click at [725, 467] on icon at bounding box center [725, 466] width 11 height 10
click at [726, 445] on link "Now" at bounding box center [750, 446] width 85 height 17
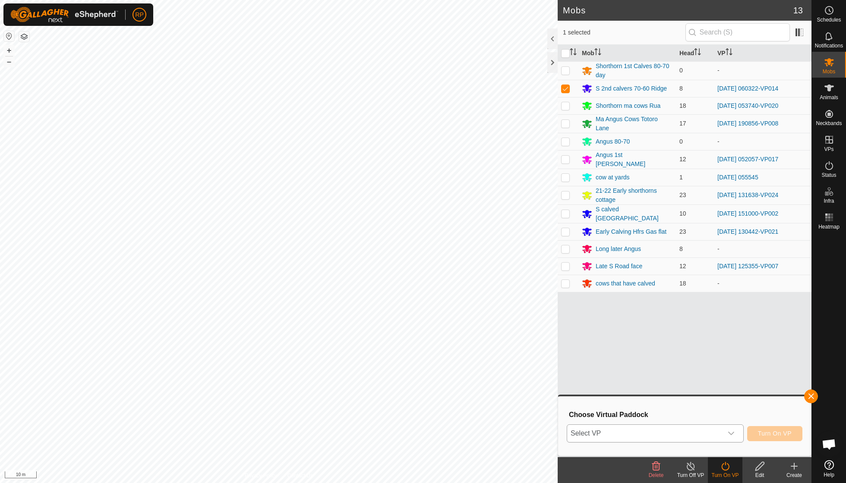
click at [732, 432] on icon "dropdown trigger" at bounding box center [731, 433] width 6 height 3
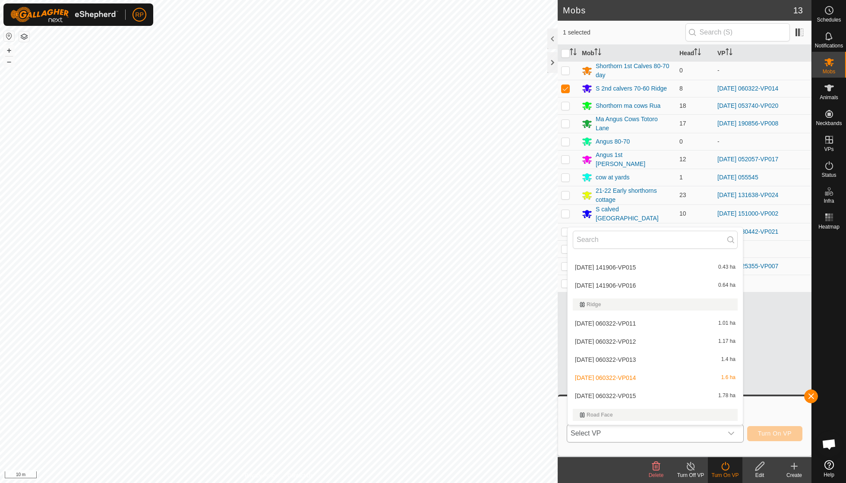
scroll to position [857, 0]
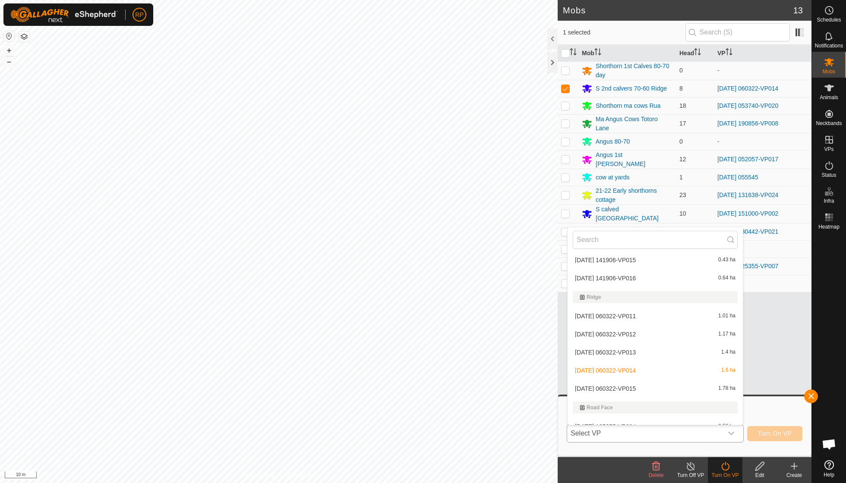
click at [640, 380] on li "[DATE] 060322-VP015 1.78 ha" at bounding box center [654, 388] width 175 height 17
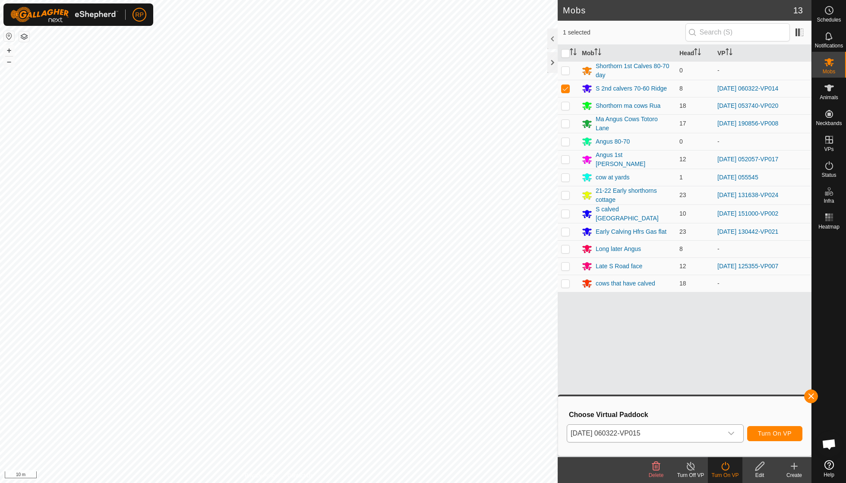
click at [767, 434] on span "Turn On VP" at bounding box center [775, 433] width 34 height 7
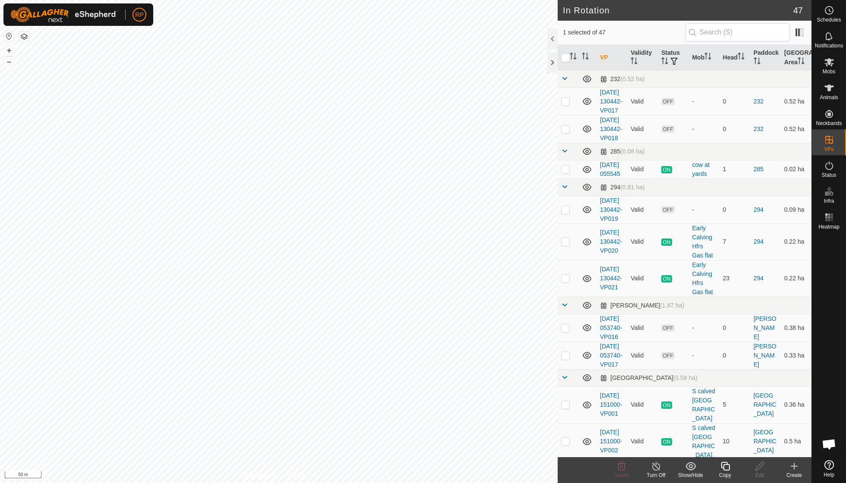
click at [722, 468] on icon at bounding box center [725, 466] width 9 height 9
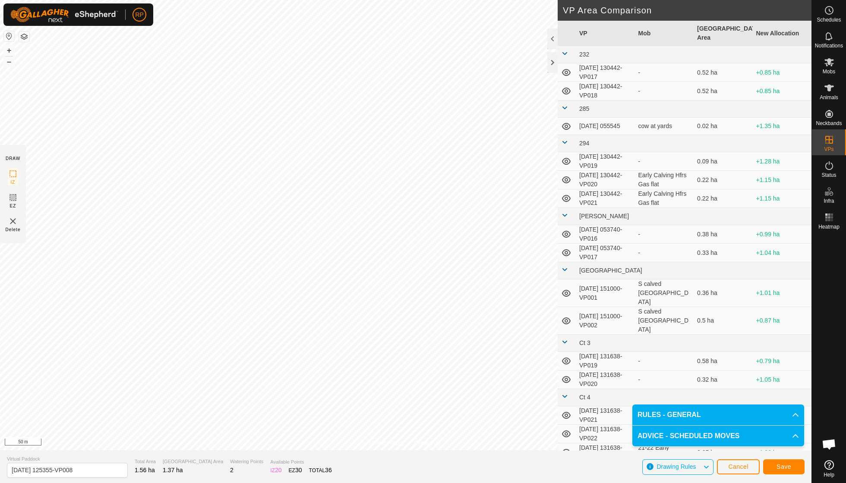
click at [791, 465] on button "Save" at bounding box center [783, 467] width 41 height 15
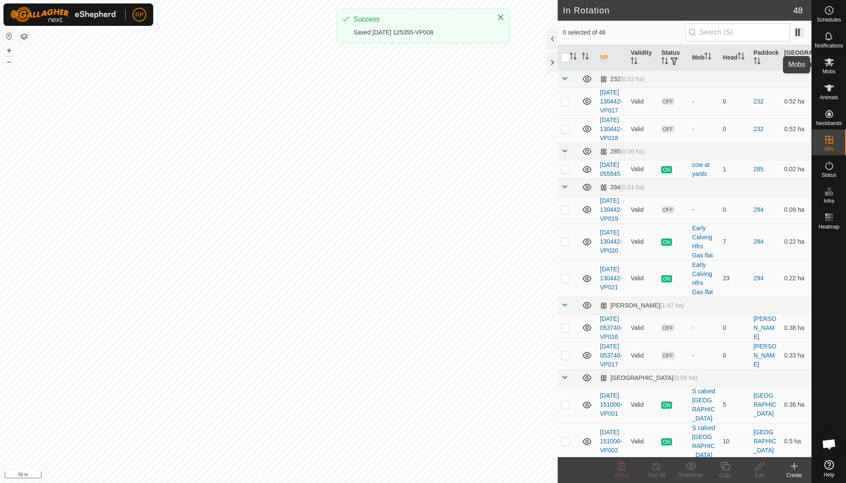
click at [828, 73] on span "Mobs" at bounding box center [829, 71] width 13 height 5
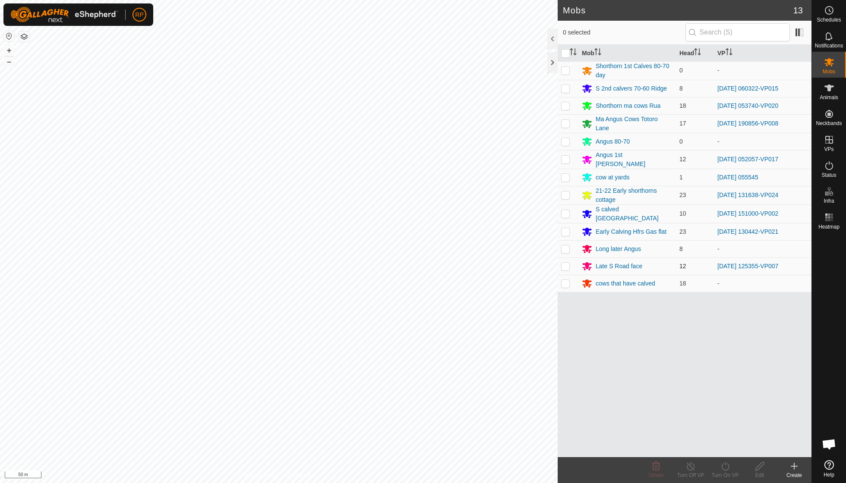
click at [568, 263] on p-checkbox at bounding box center [565, 266] width 9 height 7
checkbox input "true"
click at [725, 470] on icon at bounding box center [725, 466] width 11 height 10
click at [725, 447] on link "Now" at bounding box center [750, 446] width 85 height 17
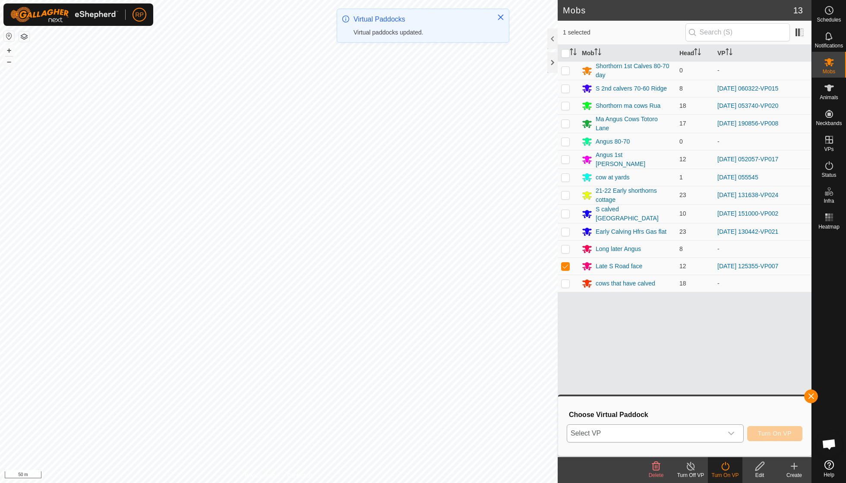
click at [732, 432] on icon "dropdown trigger" at bounding box center [731, 433] width 6 height 3
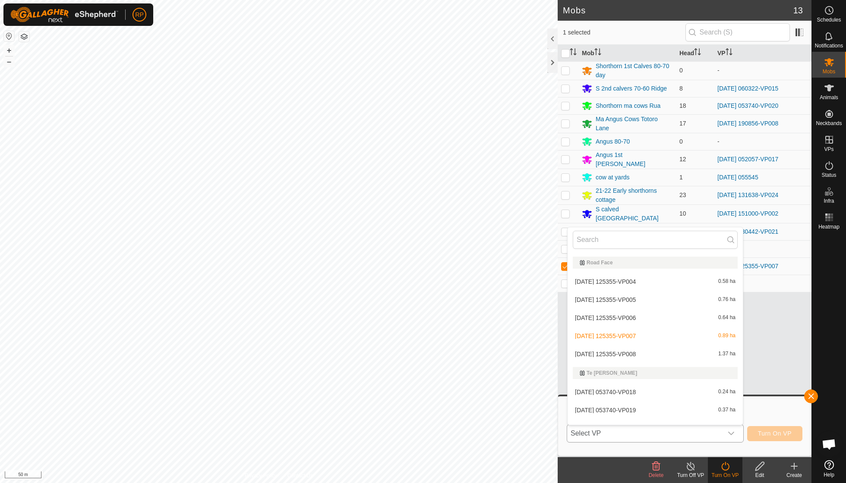
scroll to position [1000, 0]
click at [641, 347] on li "[DATE] 125355-VP008 1.37 ha" at bounding box center [654, 355] width 175 height 17
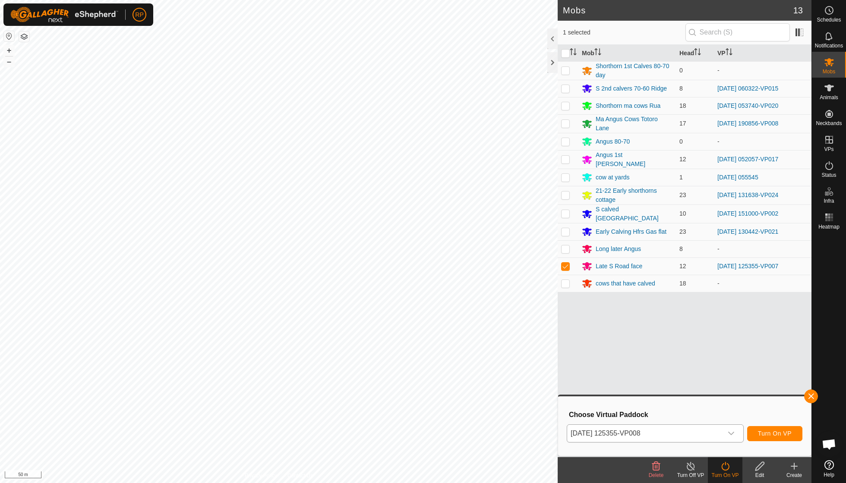
click at [764, 436] on span "Turn On VP" at bounding box center [775, 433] width 34 height 7
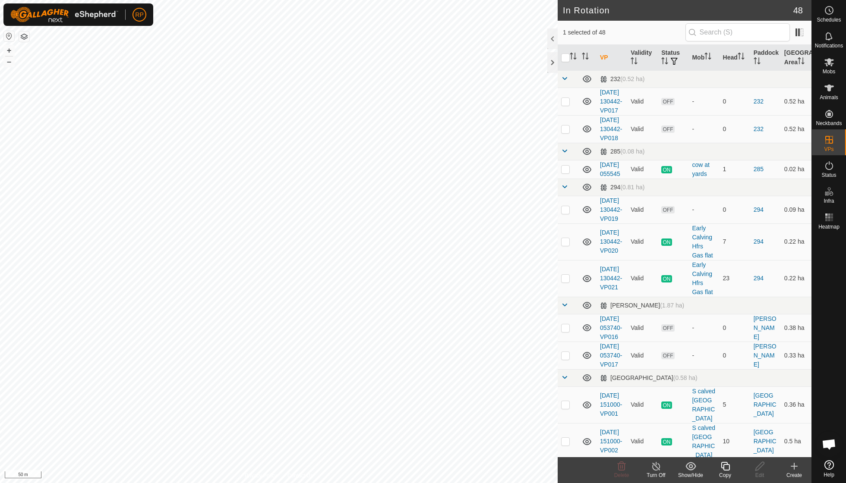
click at [727, 468] on icon at bounding box center [725, 466] width 11 height 10
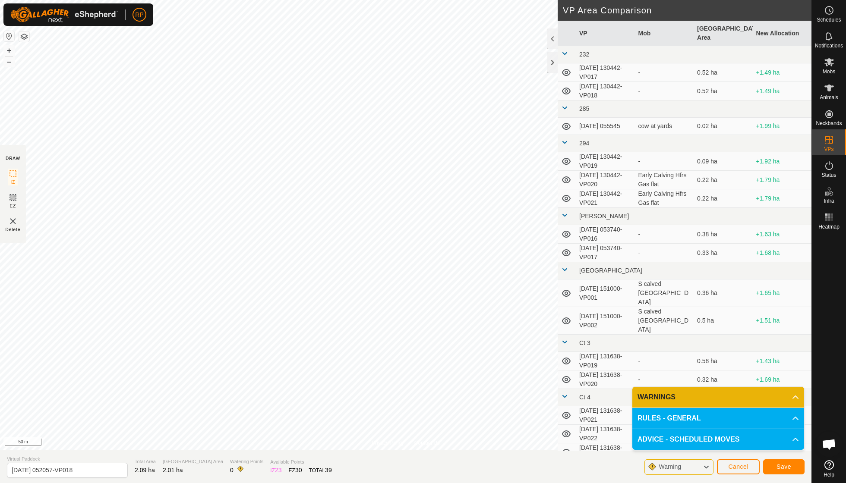
click at [778, 464] on span "Save" at bounding box center [783, 466] width 15 height 7
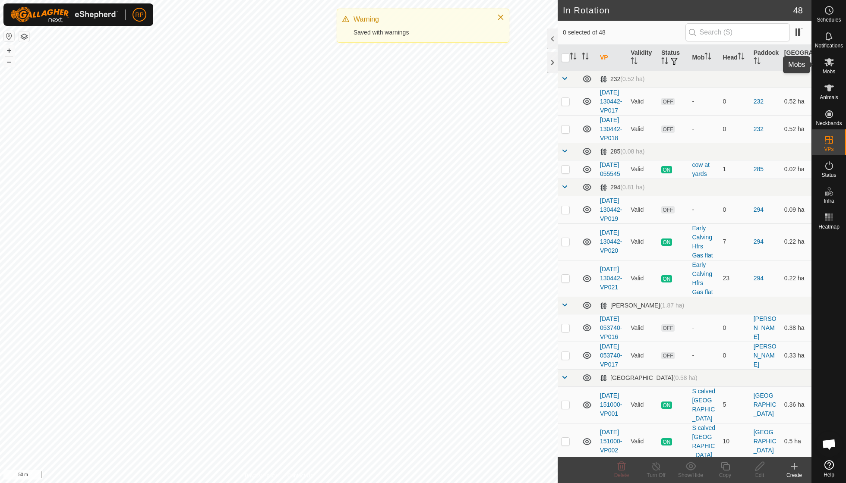
click at [826, 67] on es-mob-svg-icon at bounding box center [829, 62] width 16 height 14
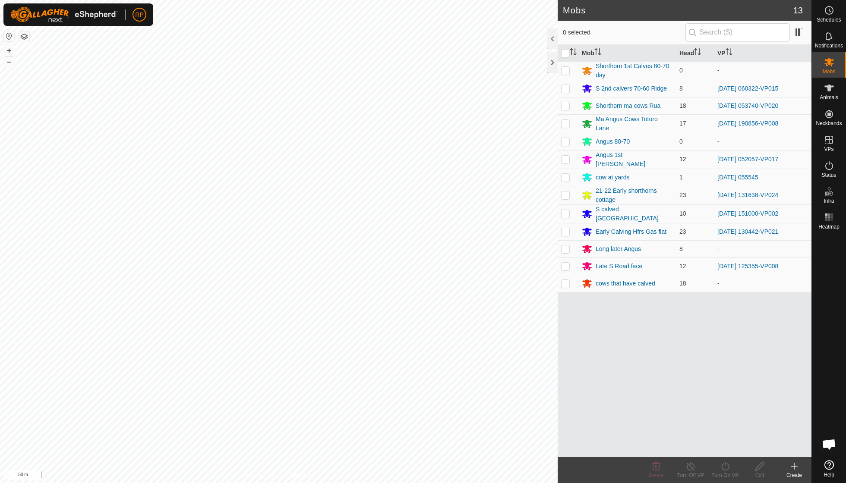
click at [565, 156] on p-checkbox at bounding box center [565, 159] width 9 height 7
checkbox input "true"
click at [724, 470] on icon at bounding box center [725, 466] width 11 height 10
click at [724, 451] on link "Now" at bounding box center [750, 446] width 85 height 17
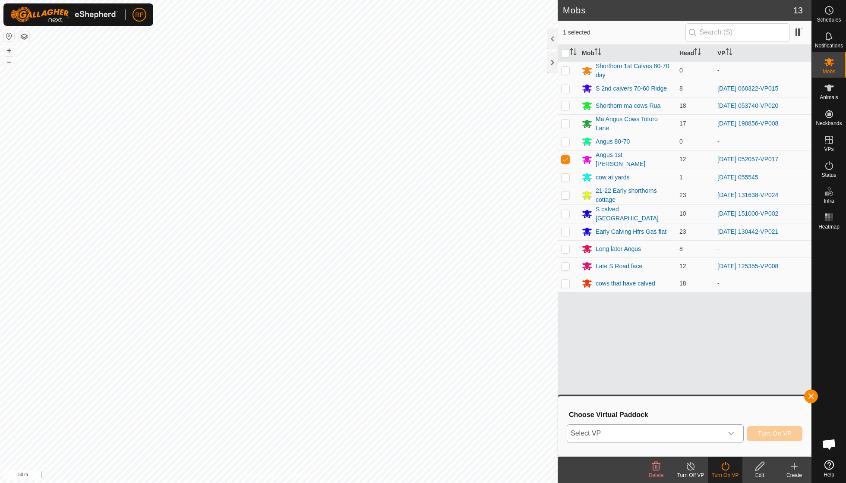
click at [734, 432] on icon "dropdown trigger" at bounding box center [731, 433] width 7 height 7
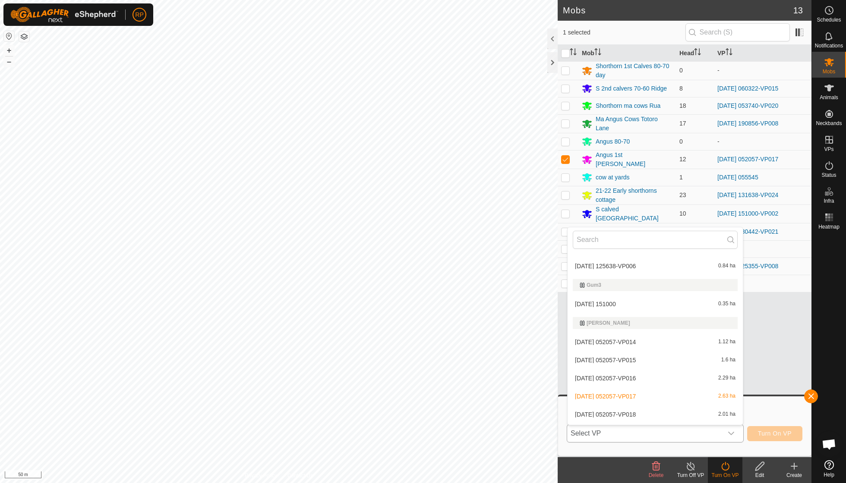
scroll to position [486, 0]
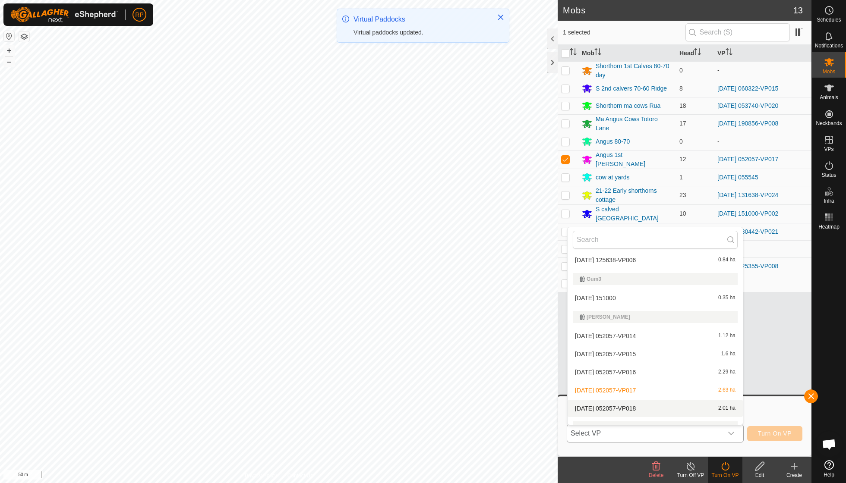
click at [595, 400] on li "[DATE] 052057-VP018 2.01 ha" at bounding box center [654, 408] width 175 height 17
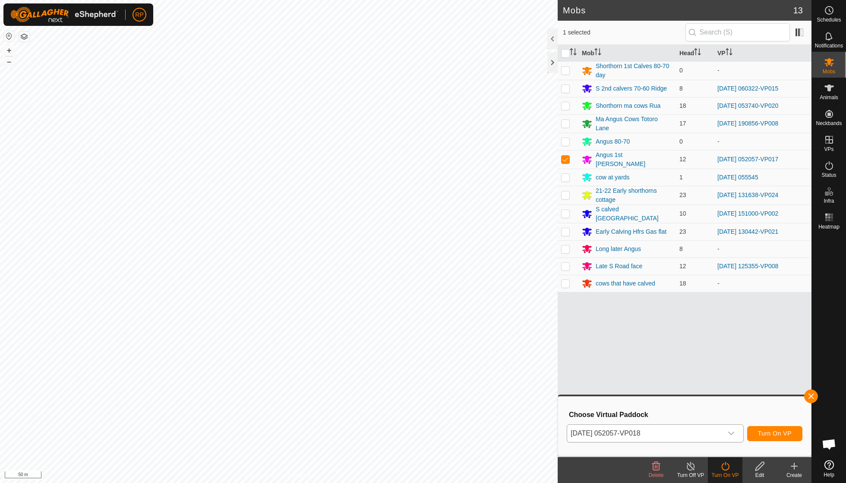
click at [765, 431] on span "Turn On VP" at bounding box center [775, 433] width 34 height 7
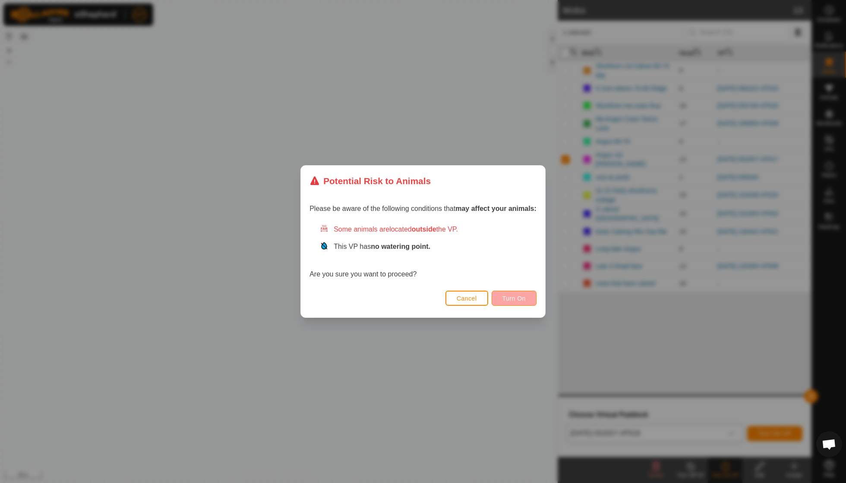
click at [522, 299] on span "Turn On" at bounding box center [513, 298] width 23 height 7
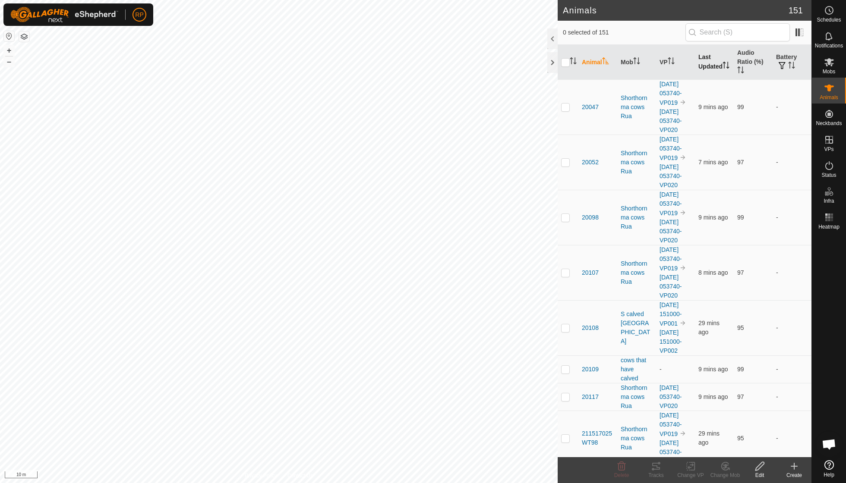
click at [523, 61] on th "Last Updated" at bounding box center [714, 62] width 39 height 35
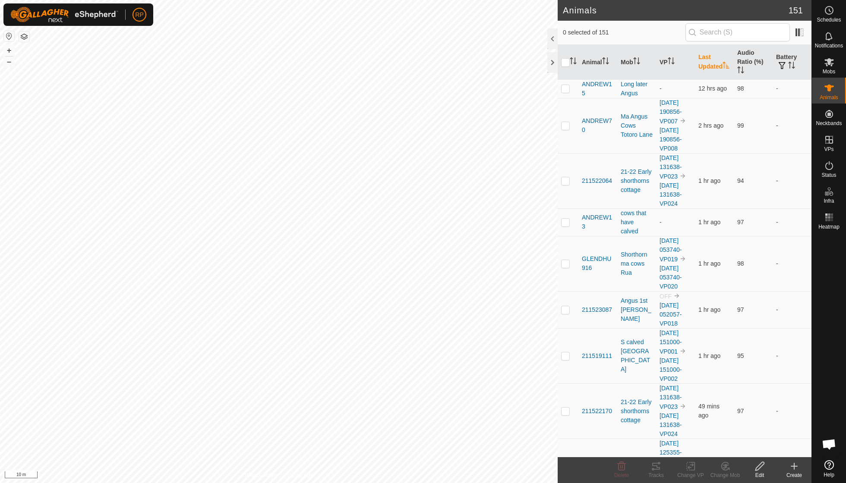
click at [523, 61] on th "Last Updated" at bounding box center [714, 62] width 39 height 35
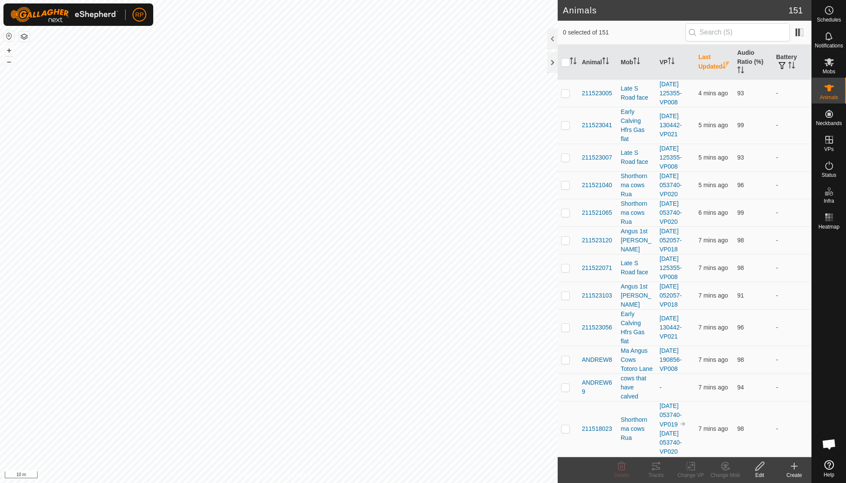
click at [523, 67] on th "Last Updated" at bounding box center [714, 62] width 39 height 35
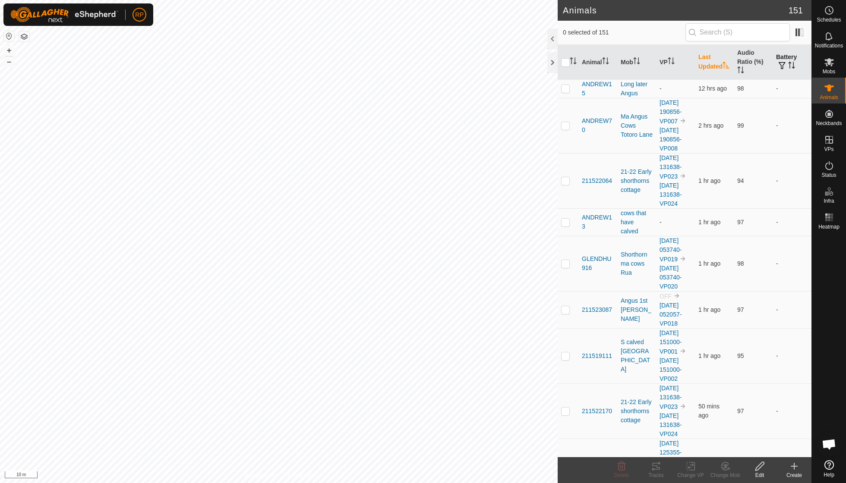
click at [523, 63] on icon "Activate to sort" at bounding box center [791, 65] width 7 height 7
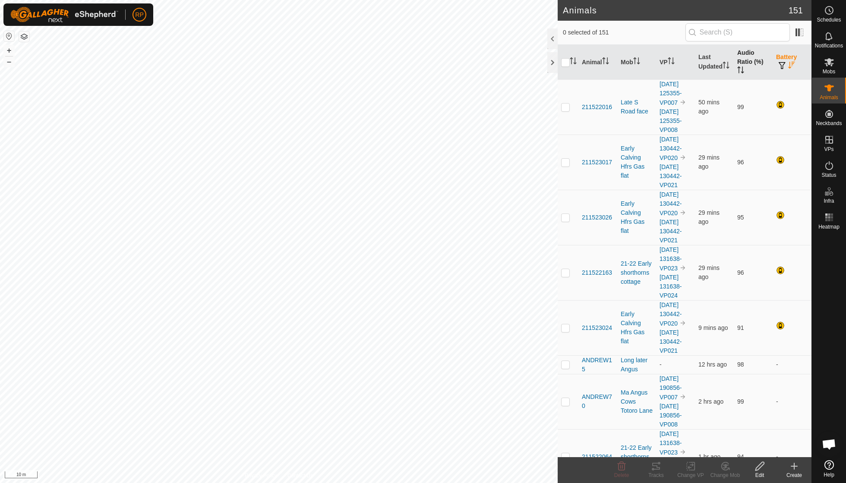
click at [523, 75] on th "Audio Ratio (%)" at bounding box center [753, 62] width 39 height 35
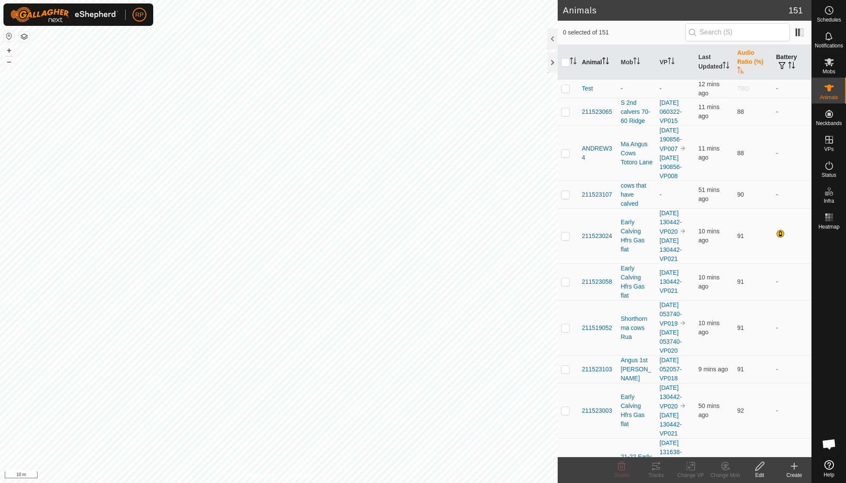
click at [523, 63] on icon "Activate to sort" at bounding box center [603, 60] width 1 height 7
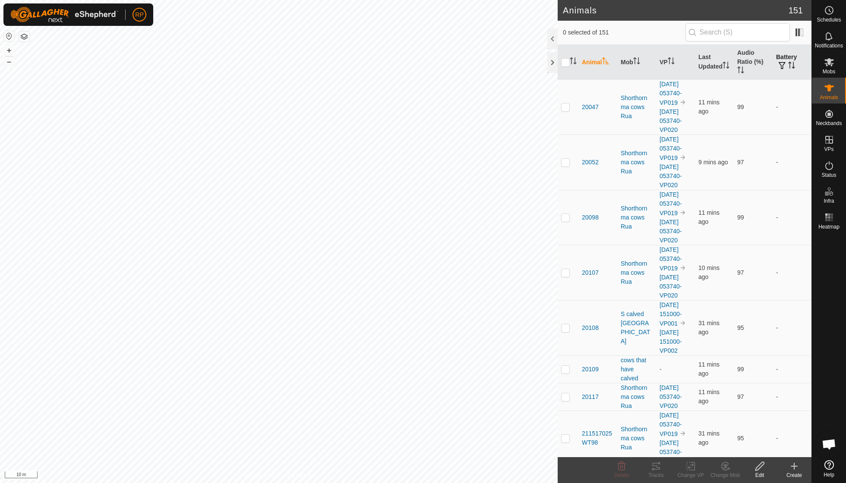
click at [523, 63] on icon "Activate to sort" at bounding box center [605, 60] width 6 height 7
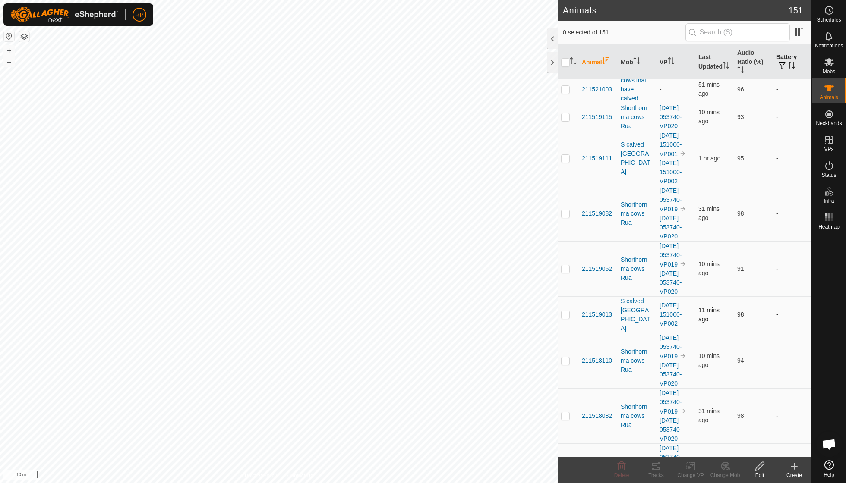
scroll to position [5048, 0]
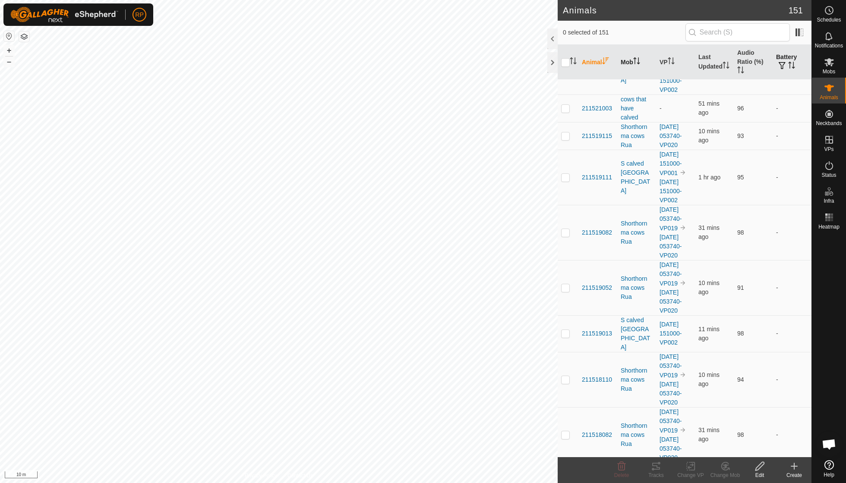
click at [523, 56] on th "Mob" at bounding box center [636, 62] width 39 height 35
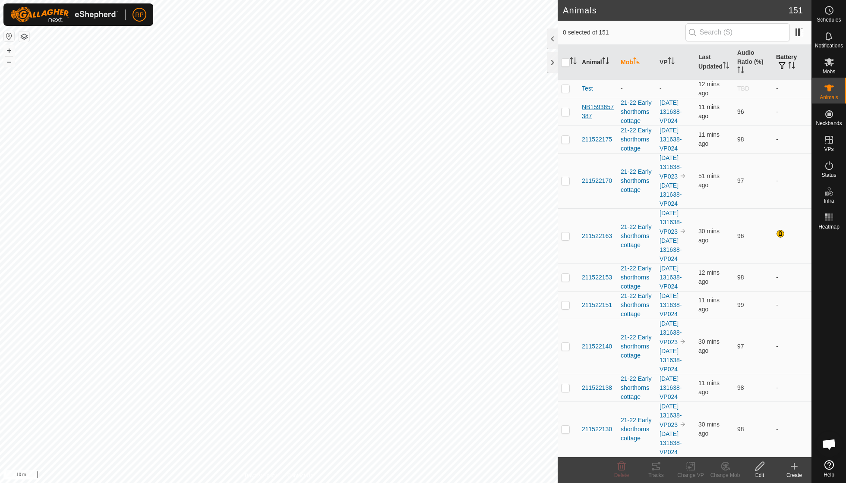
click at [523, 106] on span "NB1593657387" at bounding box center [598, 112] width 32 height 18
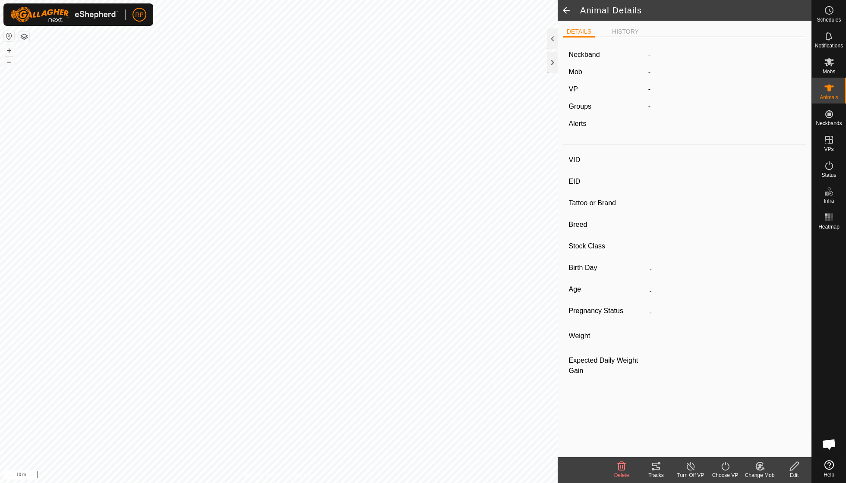
click at [523, 345] on icon at bounding box center [794, 466] width 11 height 10
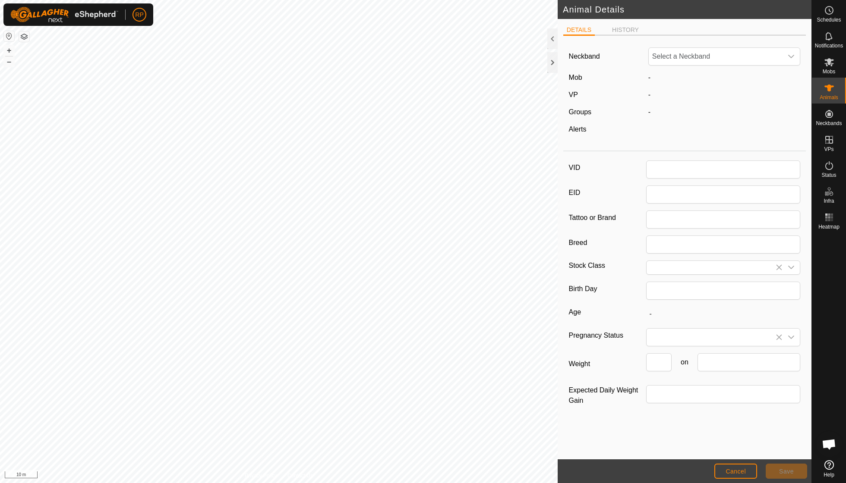
type input "NB1593657387"
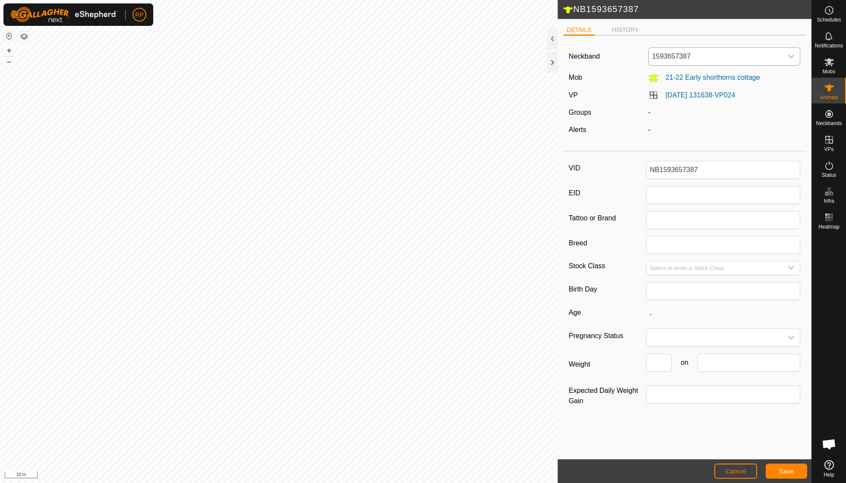
click at [523, 54] on span "1593657387" at bounding box center [716, 56] width 134 height 17
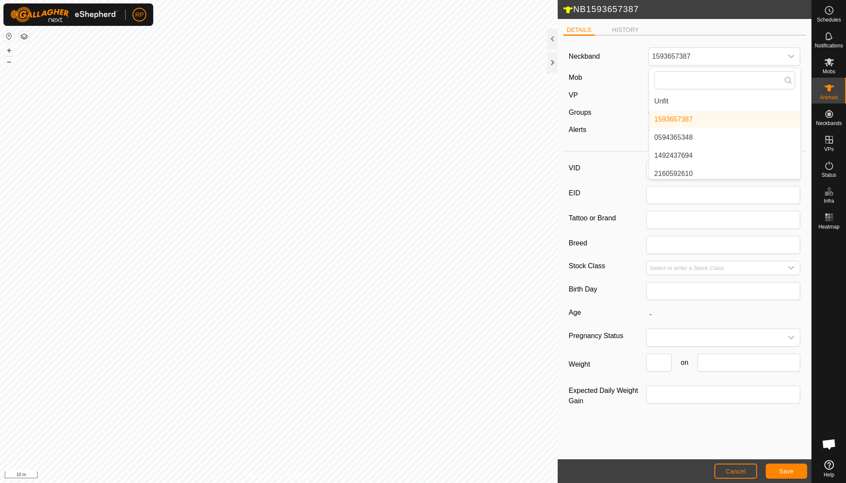
click at [523, 66] on div "Neckband" at bounding box center [604, 56] width 79 height 18
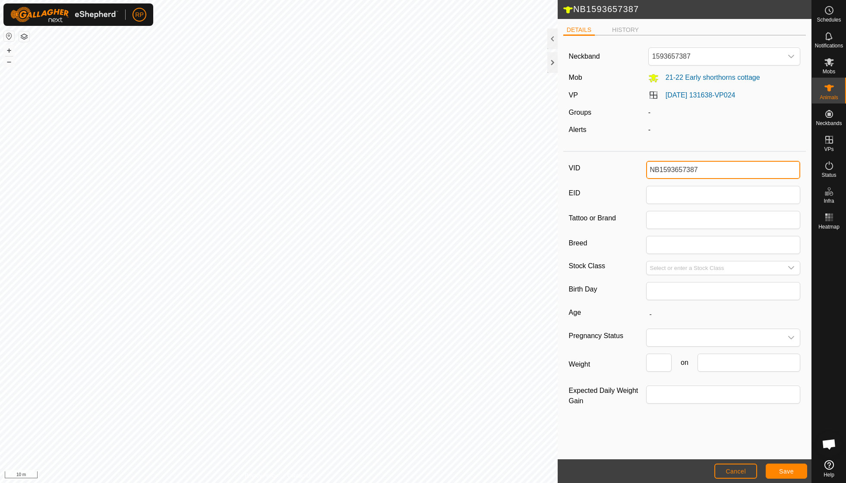
click at [523, 175] on input "NB1593657387" at bounding box center [723, 170] width 154 height 18
type input "N"
click at [523, 345] on span "Save" at bounding box center [786, 471] width 15 height 7
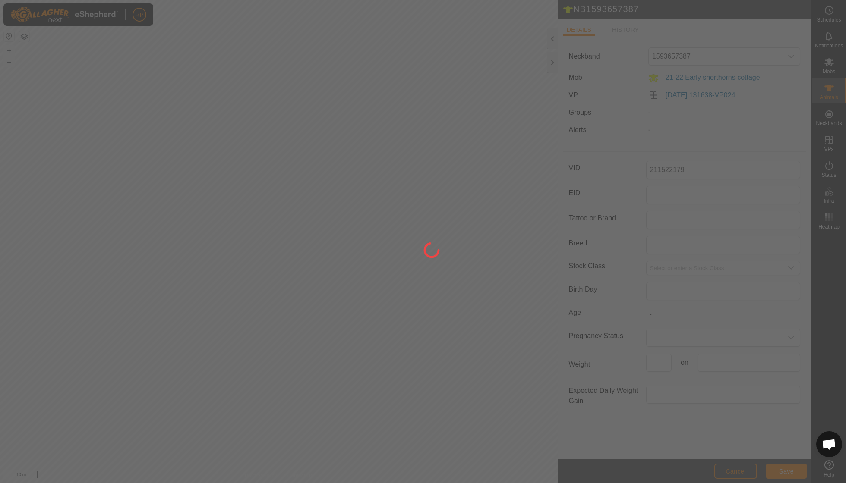
type input "NB1593657387"
type input "-"
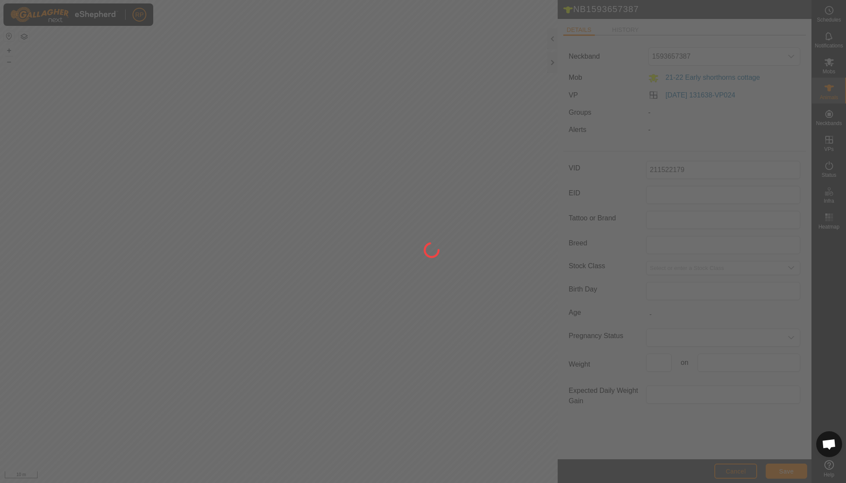
type input "-"
type input "211522179"
type input "0 kg"
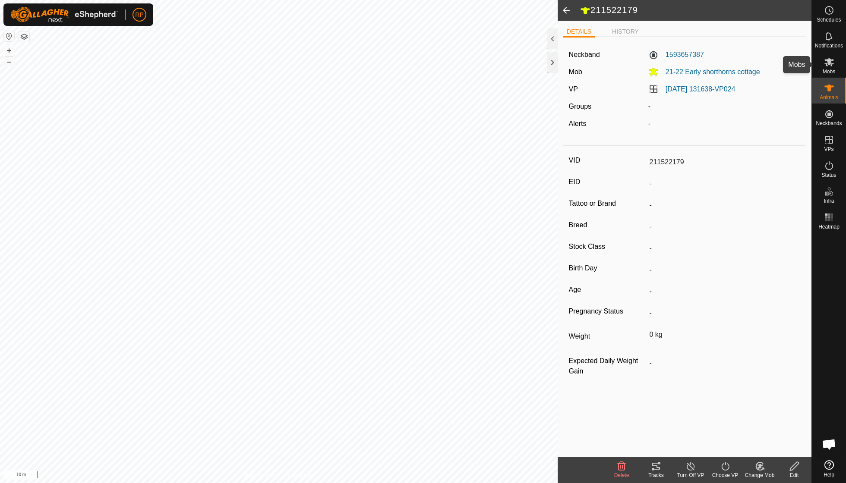
click at [523, 66] on icon at bounding box center [829, 62] width 10 height 10
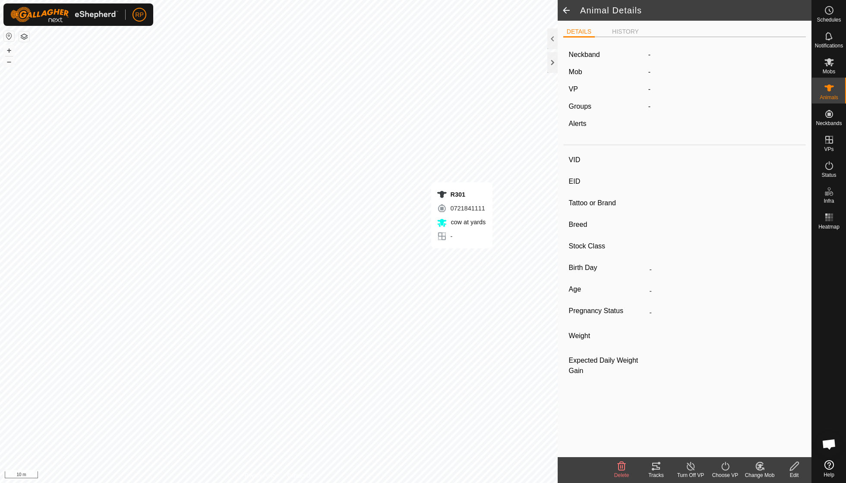
type input "R301"
type input "-"
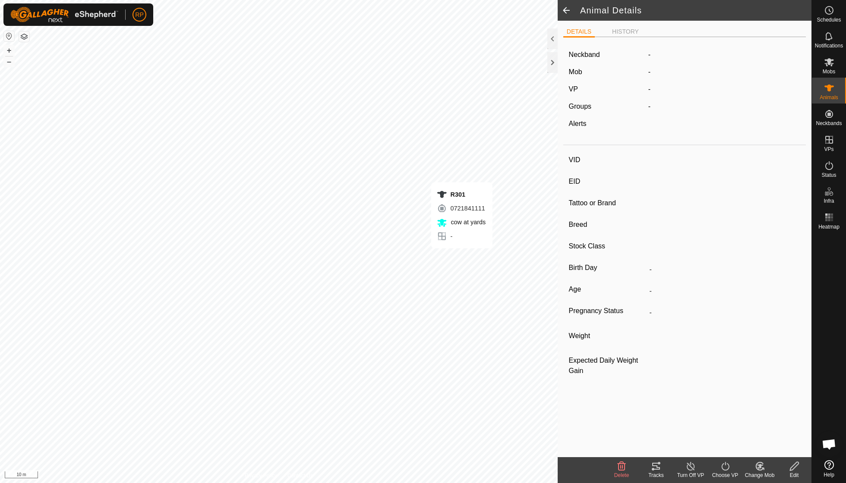
type input "0 kg"
type input "-"
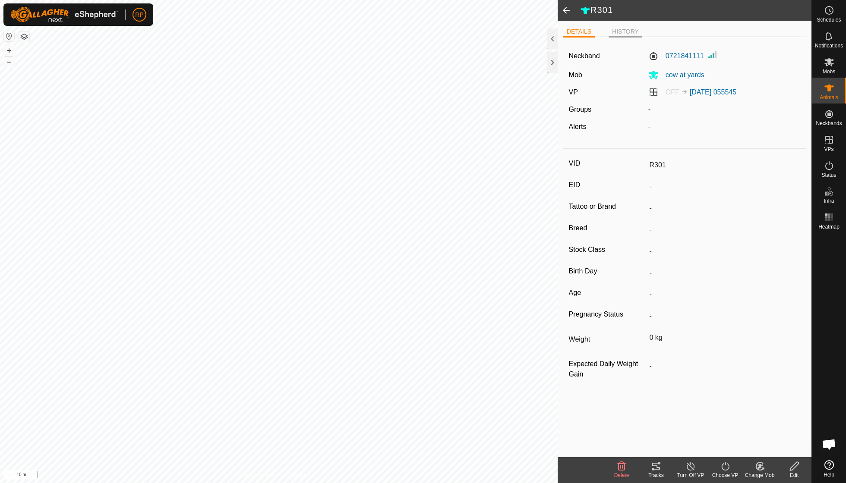
click at [625, 32] on li "HISTORY" at bounding box center [625, 32] width 34 height 10
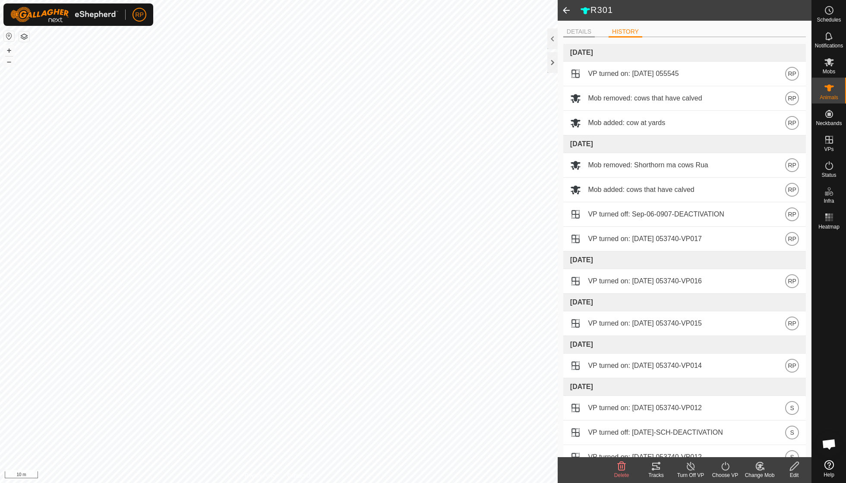
click at [573, 36] on li "DETAILS" at bounding box center [579, 32] width 32 height 10
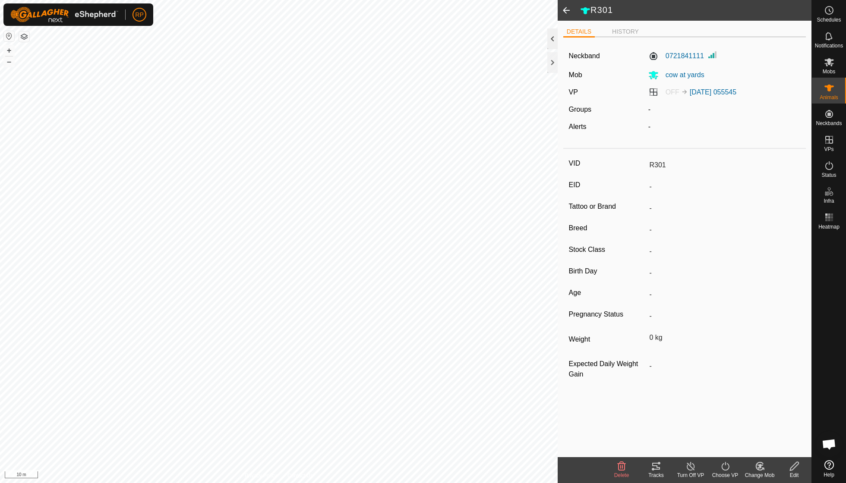
click at [553, 41] on div at bounding box center [552, 38] width 10 height 21
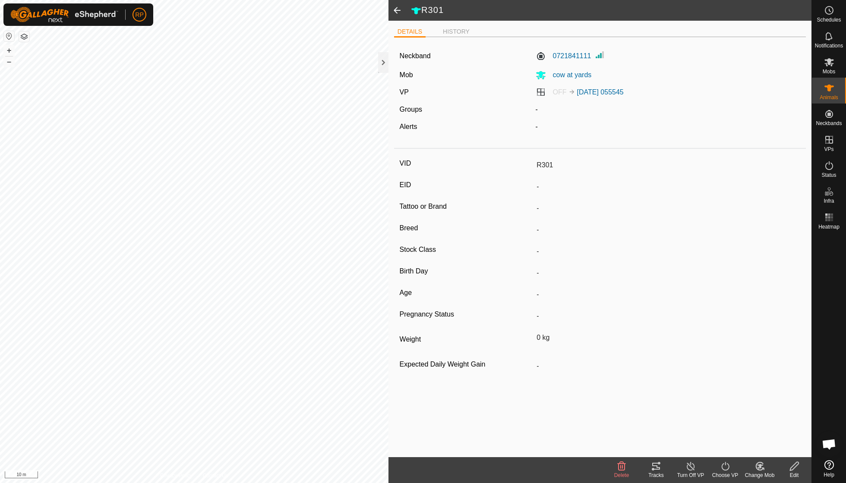
click at [397, 7] on span at bounding box center [396, 10] width 17 height 21
